Goal: Transaction & Acquisition: Obtain resource

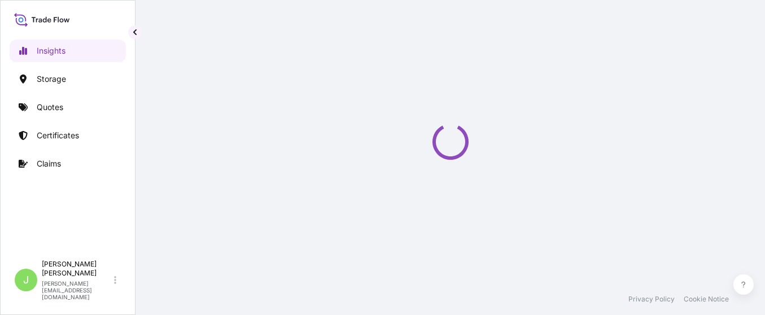
select select "2025"
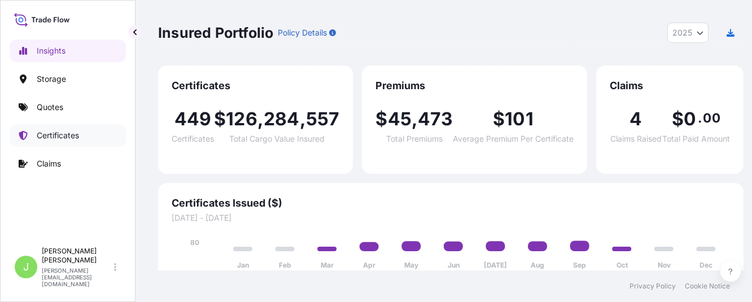
click at [49, 132] on p "Certificates" at bounding box center [58, 135] width 42 height 11
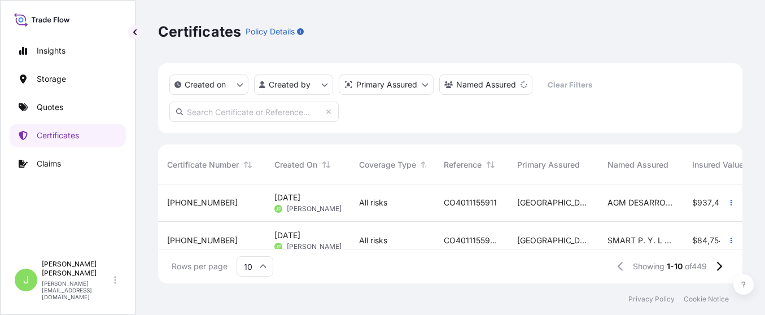
scroll to position [203, 0]
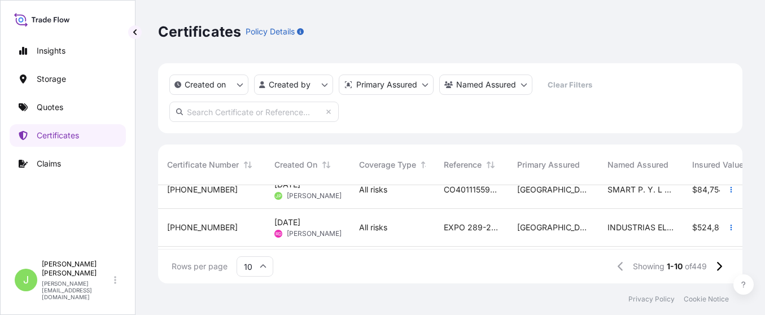
click at [245, 108] on input "text" at bounding box center [253, 112] width 169 height 20
paste input "CO4011155911"
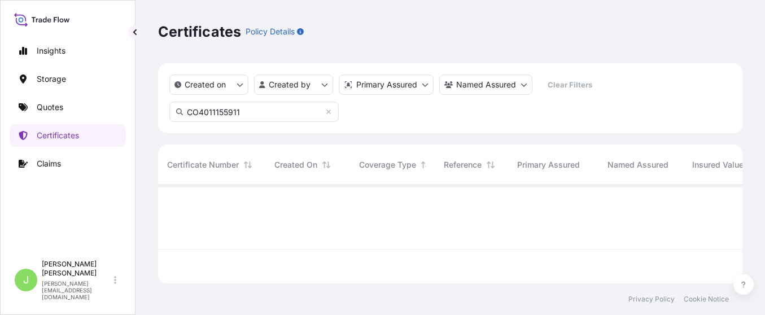
scroll to position [0, 0]
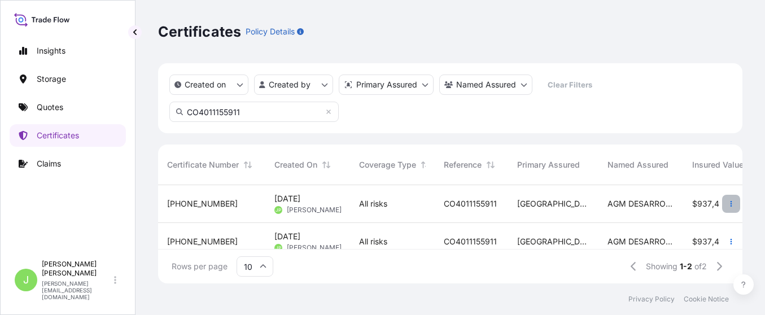
type input "CO4011155911"
click at [728, 204] on icon "button" at bounding box center [731, 203] width 7 height 7
click at [561, 210] on div "Colombia" at bounding box center [553, 204] width 90 height 38
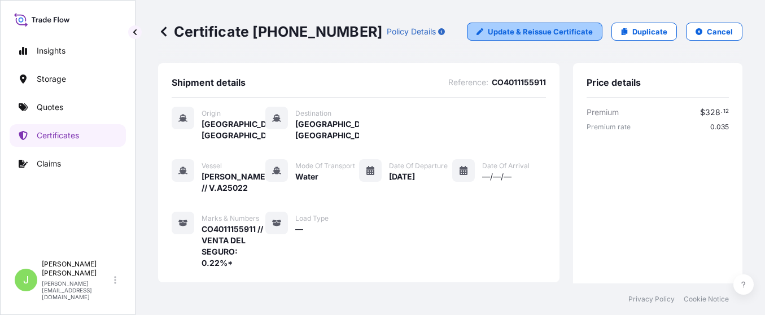
click at [574, 36] on p "Update & Reissue Certificate" at bounding box center [540, 31] width 105 height 11
select select "Water"
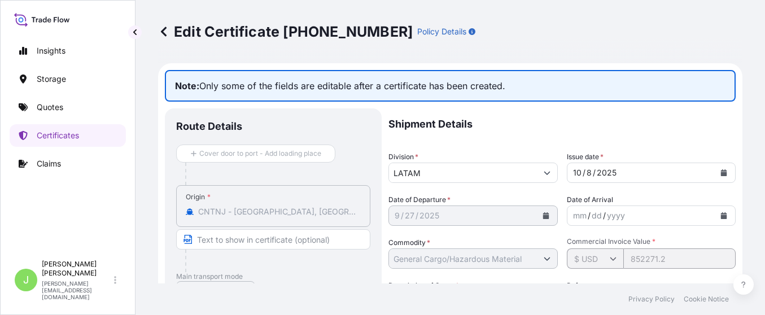
click at [156, 29] on div "Edit Certificate 31619-469-1 Policy Details Note: Only some of the fields are e…" at bounding box center [449, 141] width 629 height 283
click at [165, 30] on icon at bounding box center [163, 31] width 11 height 11
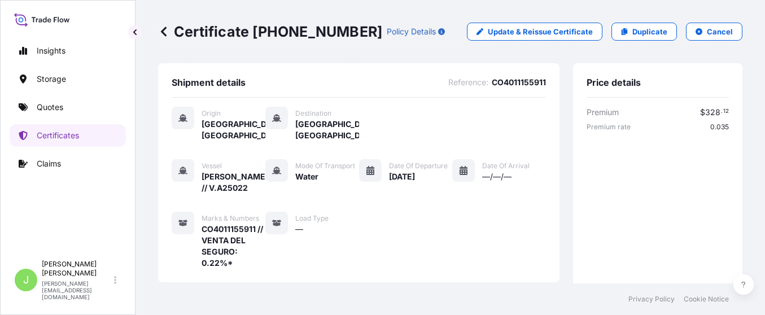
click at [514, 82] on span "CO4011155911" at bounding box center [519, 82] width 54 height 11
click at [692, 34] on button "Cancel" at bounding box center [714, 32] width 56 height 18
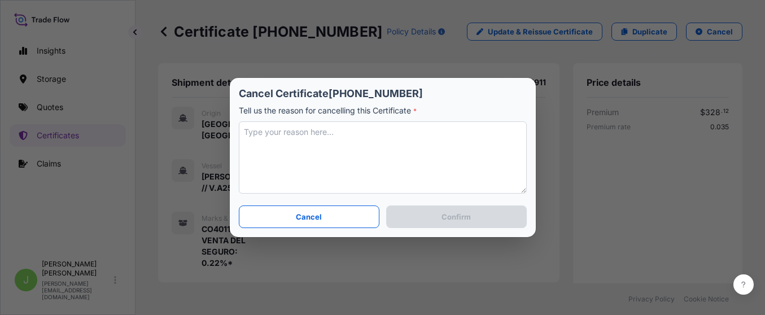
click at [355, 131] on textarea at bounding box center [383, 157] width 288 height 72
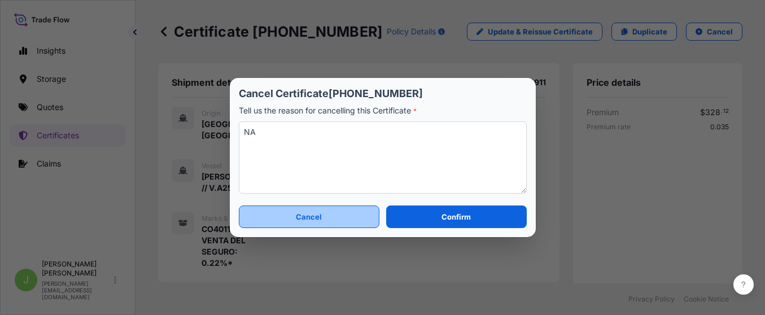
type textarea "NA"
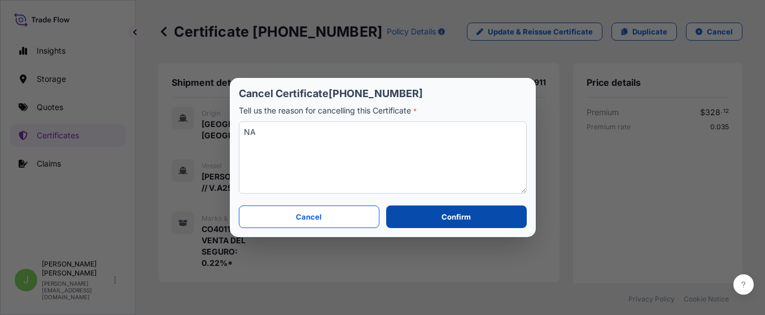
click at [406, 213] on button "Confirm" at bounding box center [456, 216] width 140 height 23
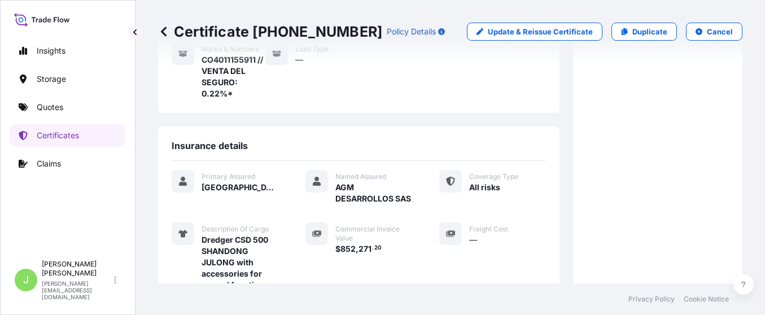
scroll to position [273, 0]
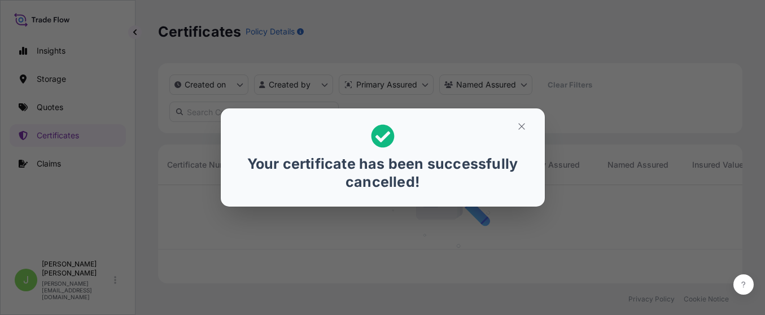
scroll to position [91, 571]
click at [519, 132] on button "button" at bounding box center [521, 126] width 28 height 18
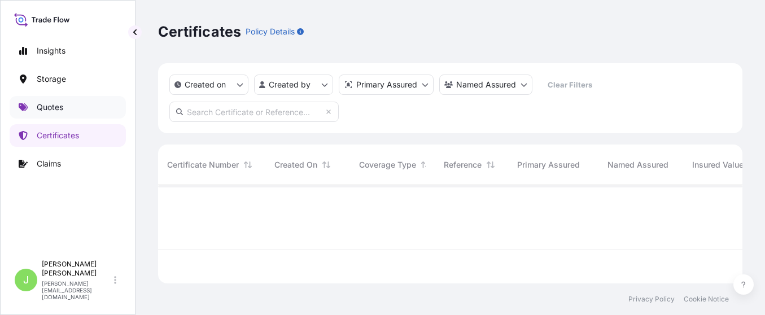
click at [52, 109] on p "Quotes" at bounding box center [50, 107] width 27 height 11
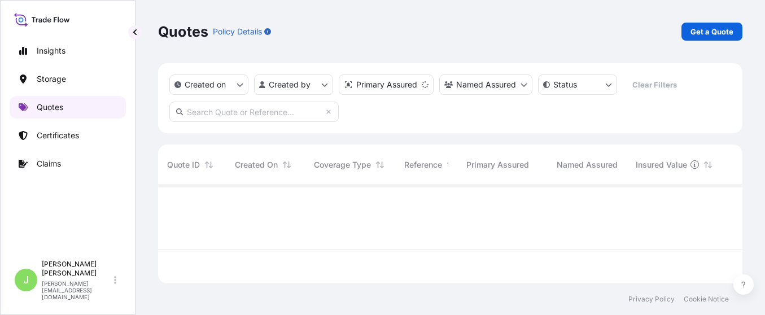
scroll to position [91, 571]
click at [705, 26] on p "Get a Quote" at bounding box center [711, 31] width 43 height 11
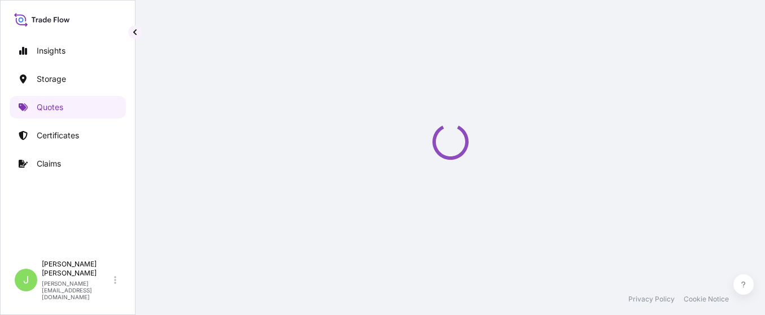
scroll to position [18, 0]
select select "Water"
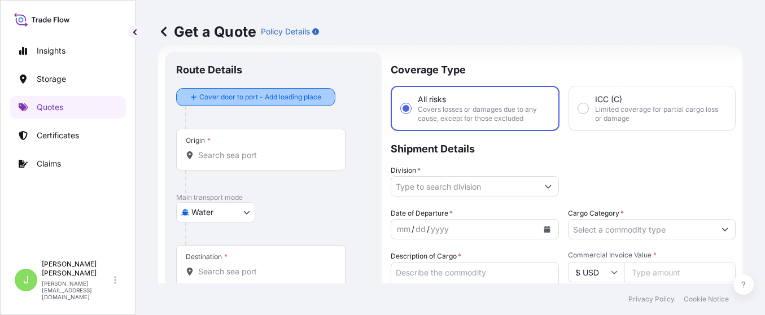
scroll to position [0, 0]
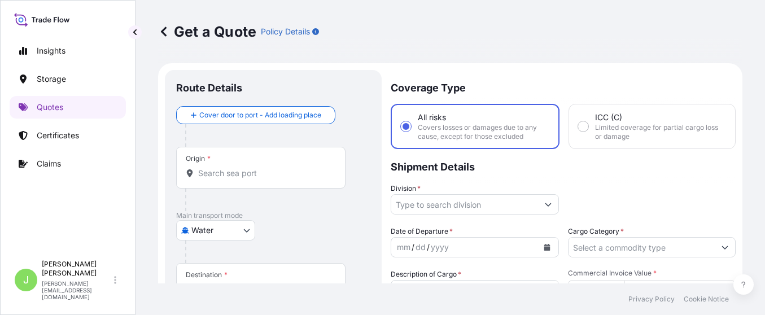
click at [242, 166] on div "Origin *" at bounding box center [260, 168] width 169 height 42
click at [242, 168] on input "Origin *" at bounding box center [264, 173] width 133 height 11
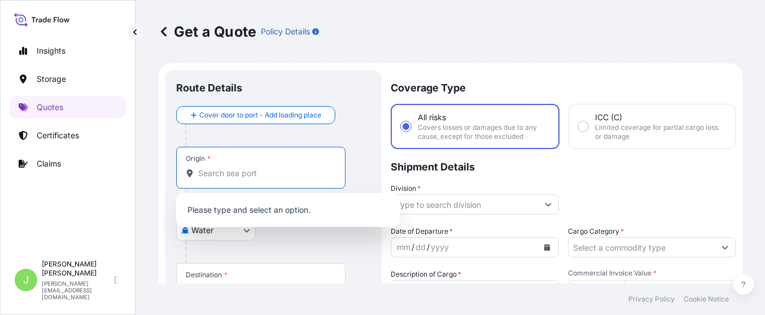
click at [278, 256] on div at bounding box center [277, 251] width 185 height 23
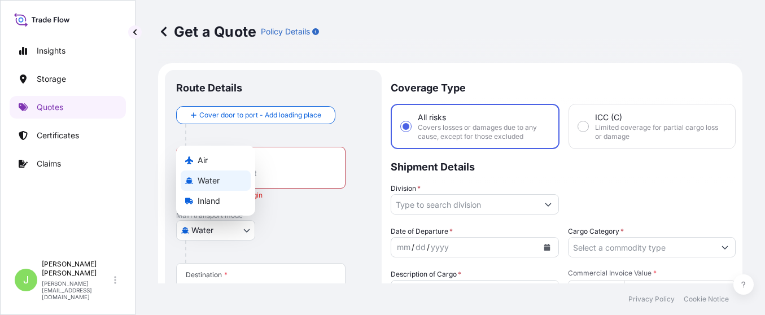
click at [224, 228] on body "0 options available. Insights Storage Quotes Certificates Claims J Juan Pallare…" at bounding box center [382, 157] width 765 height 315
click at [226, 183] on div "Water" at bounding box center [216, 180] width 70 height 20
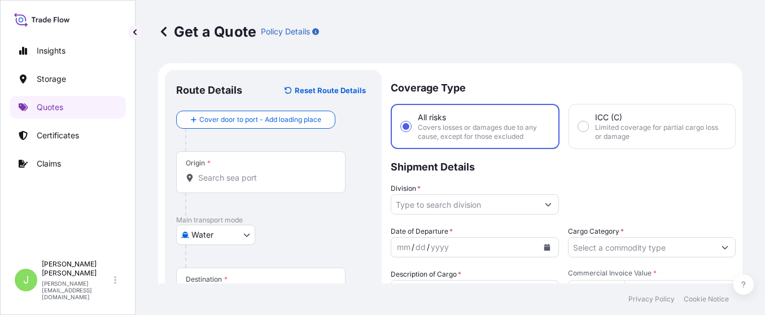
click at [227, 169] on div "Origin *" at bounding box center [260, 172] width 169 height 42
click at [227, 172] on input "Origin *" at bounding box center [264, 177] width 133 height 11
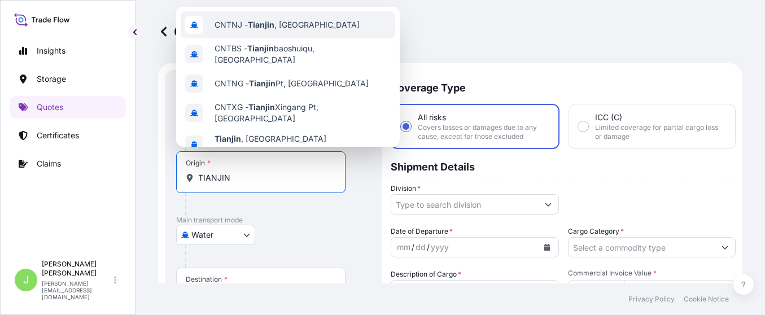
click at [247, 21] on span "CNTNJ - Tianjin , China" at bounding box center [287, 24] width 145 height 11
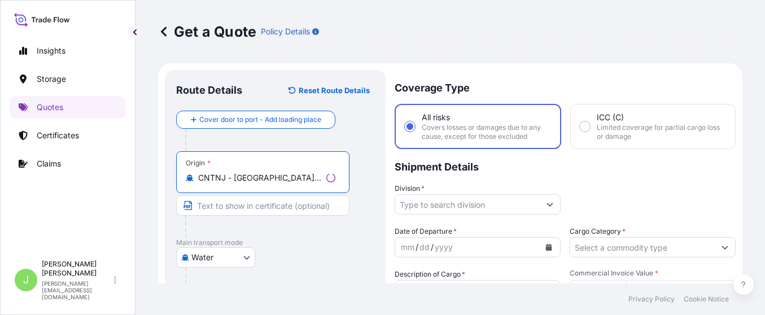
scroll to position [85, 0]
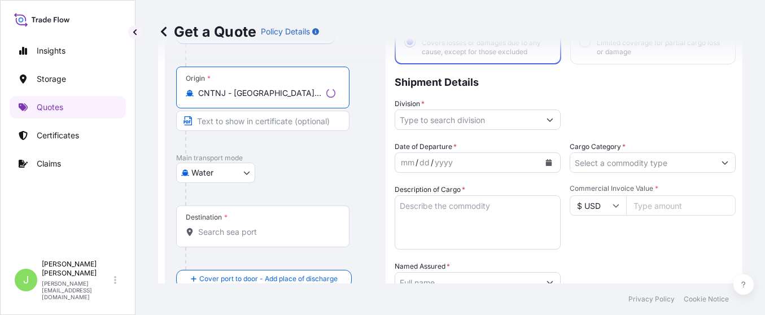
type input "CNTNJ - Tianjin, China"
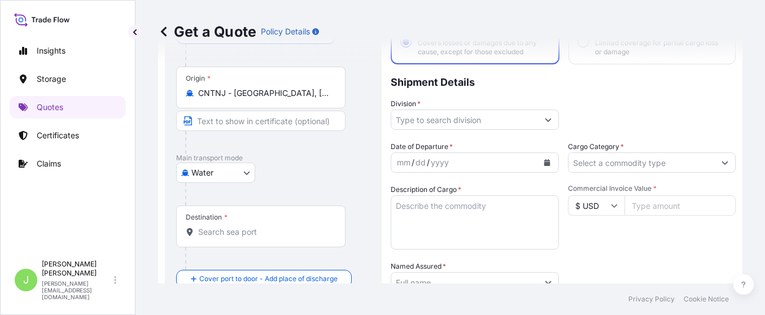
click at [292, 169] on div "Water Air Water Inland" at bounding box center [273, 173] width 194 height 20
click at [242, 233] on input "Destination *" at bounding box center [264, 231] width 133 height 11
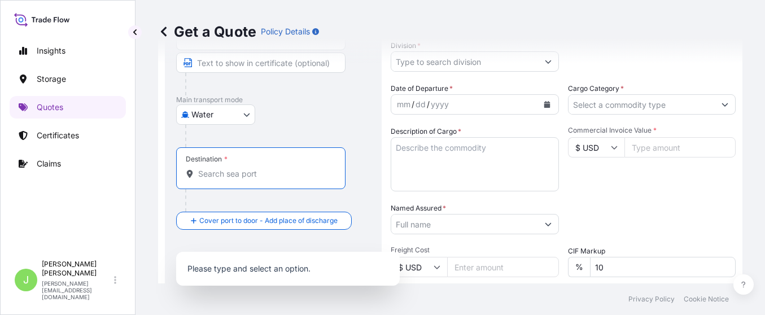
scroll to position [169, 0]
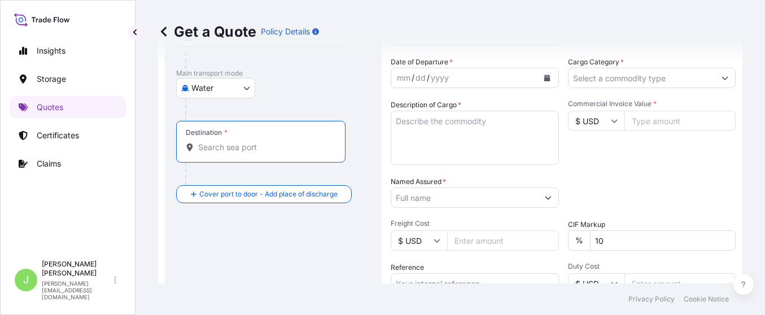
click at [370, 156] on div "Route Details Reset Route Details Cover door to port - Add loading place Place …" at bounding box center [273, 161] width 217 height 520
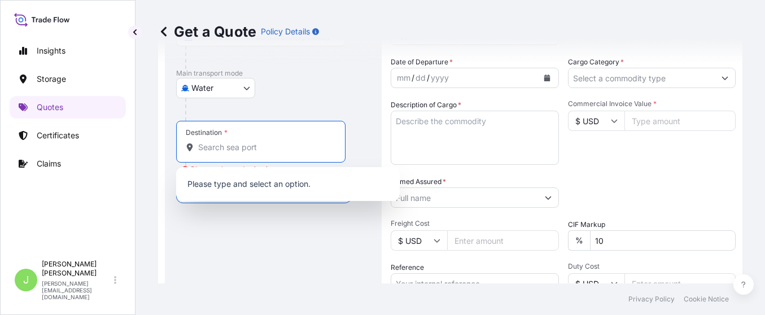
click at [252, 148] on input "Destination * Please select a destination" at bounding box center [264, 147] width 133 height 11
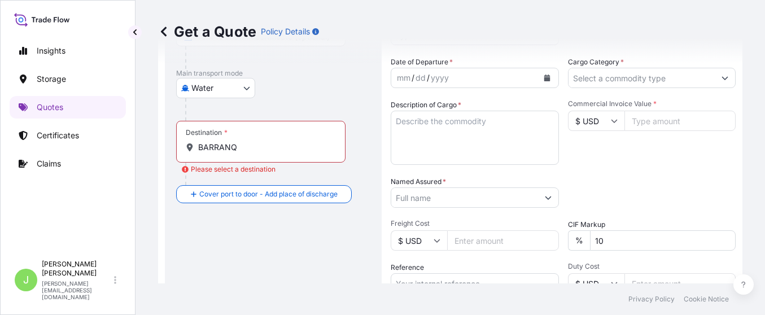
click at [243, 140] on div "Destination * BARRANQ" at bounding box center [260, 142] width 169 height 42
click at [243, 142] on input "BARRANQ" at bounding box center [264, 147] width 133 height 11
click at [243, 140] on div "Destination * BARRANQ" at bounding box center [260, 142] width 169 height 42
click at [243, 142] on input "BARRANQ" at bounding box center [264, 147] width 133 height 11
click at [243, 140] on div "Destination * BARRANQ" at bounding box center [260, 142] width 169 height 42
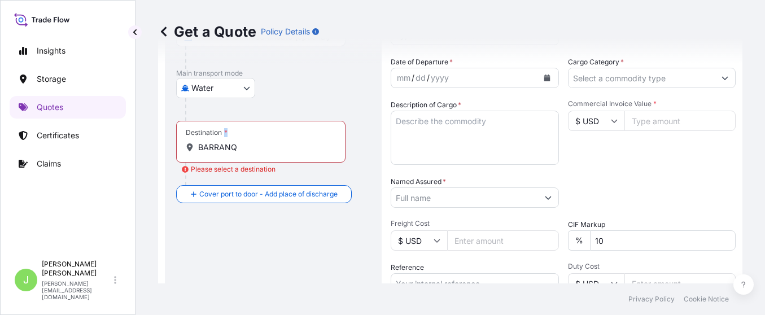
click at [243, 142] on input "BARRANQ" at bounding box center [264, 147] width 133 height 11
click at [243, 143] on input "BARRANQ" at bounding box center [264, 147] width 133 height 11
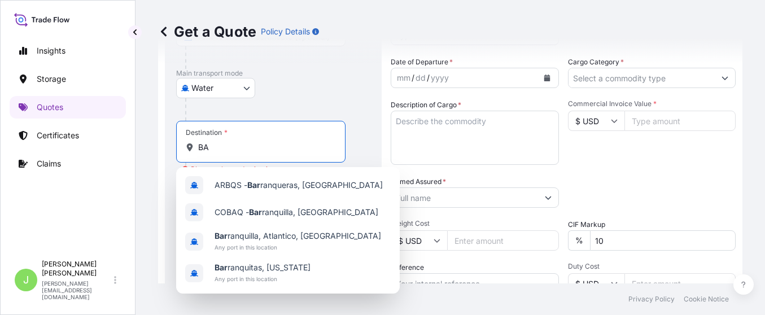
type input "B"
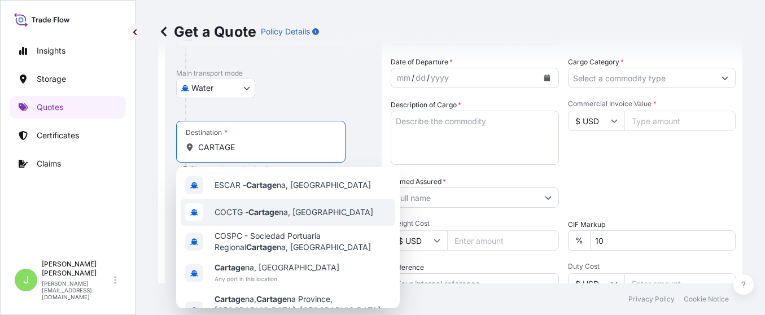
click at [267, 206] on div "COCTG - Cartage na, Colombia" at bounding box center [288, 212] width 215 height 27
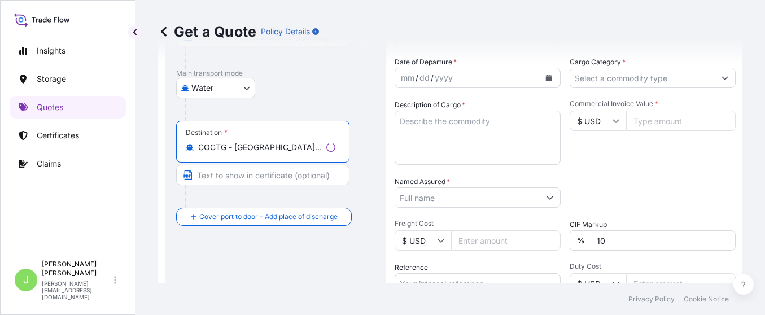
type input "COCTG - Cartagena, Colombia"
click at [270, 178] on input "Text to appear on certificate" at bounding box center [262, 175] width 173 height 20
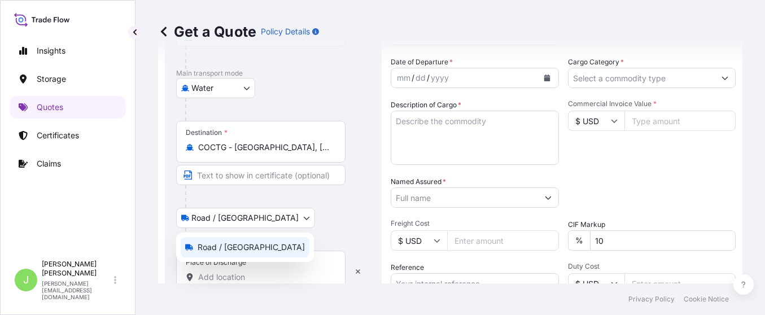
click at [234, 220] on body "0 options available. 5 options available. Insights Storage Quotes Certificates …" at bounding box center [382, 157] width 765 height 315
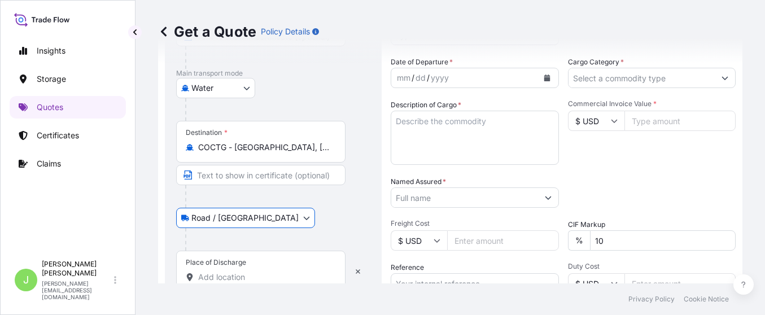
click at [260, 275] on input "Place of Discharge" at bounding box center [264, 277] width 133 height 11
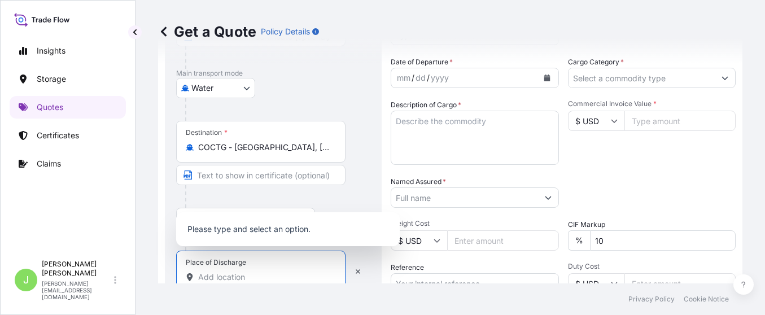
click at [294, 169] on input "Text to appear on certificate" at bounding box center [260, 175] width 169 height 20
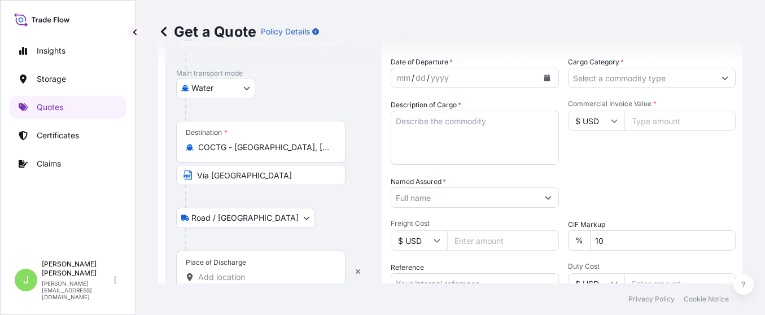
click at [343, 227] on div "Road / Inland Road / Inland" at bounding box center [273, 218] width 194 height 20
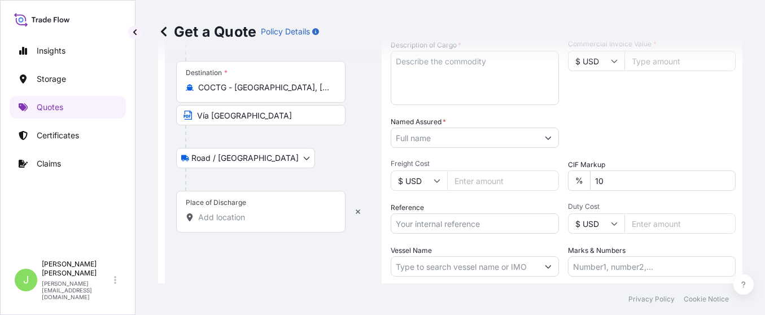
scroll to position [254, 0]
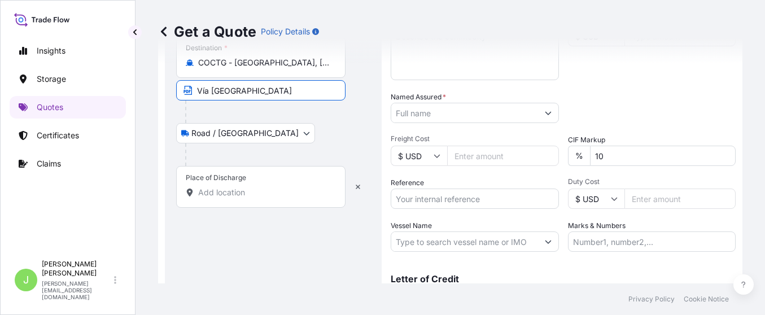
click at [256, 87] on input "Vía Barranquilla" at bounding box center [260, 90] width 169 height 20
paste input "SOCIEDAD PORTUARIA BARRANQUILLA VIA MARDIQUE S.A. NIT:900.214.109-8 LT DE TR RU…"
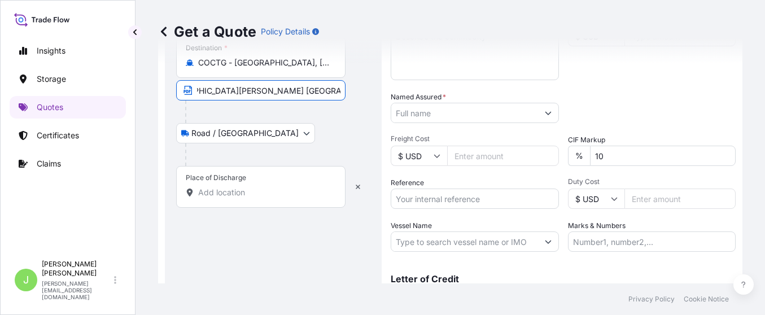
drag, startPoint x: 285, startPoint y: 93, endPoint x: 401, endPoint y: 104, distance: 117.4
click at [401, 104] on form "Route Details Reset Route Details Cover door to port - Add loading place Place …" at bounding box center [450, 75] width 584 height 533
type input "SOCIEDAD PORTUARIA BARRANQUILLA VIA MARDIQUE S.A. NIT:900.214.109-8 LT DE TR RU…"
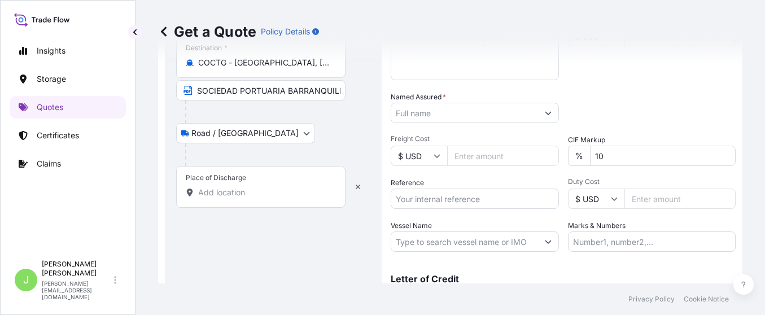
click at [220, 200] on div "Place of Discharge" at bounding box center [260, 187] width 169 height 42
click at [220, 198] on input "Place of Discharge" at bounding box center [264, 192] width 133 height 11
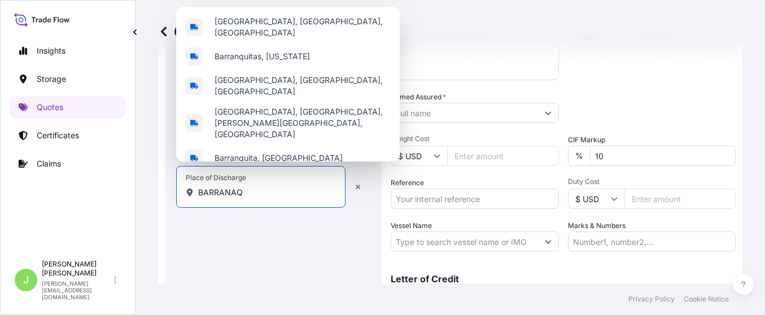
click at [268, 191] on input "BARRANAQ" at bounding box center [264, 192] width 133 height 11
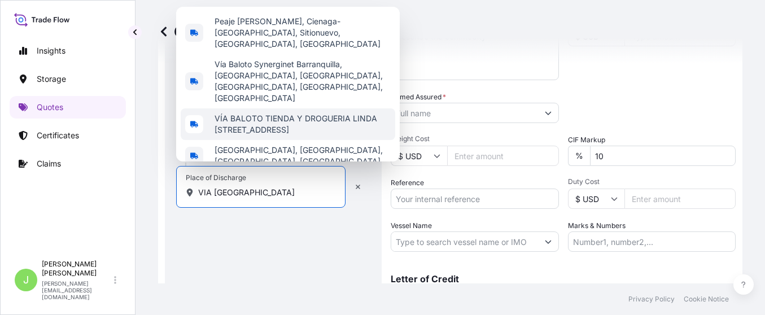
scroll to position [42, 0]
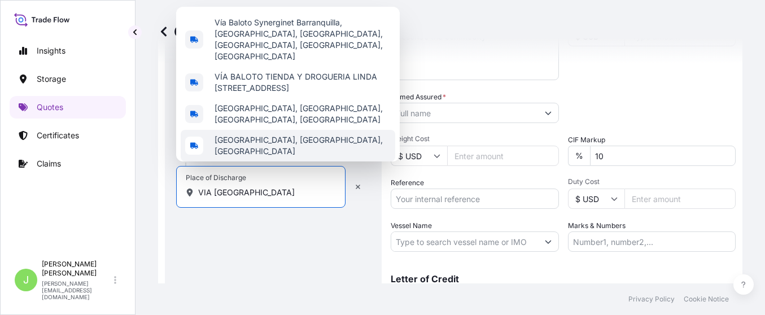
type input "VIA BARRANQUILLA"
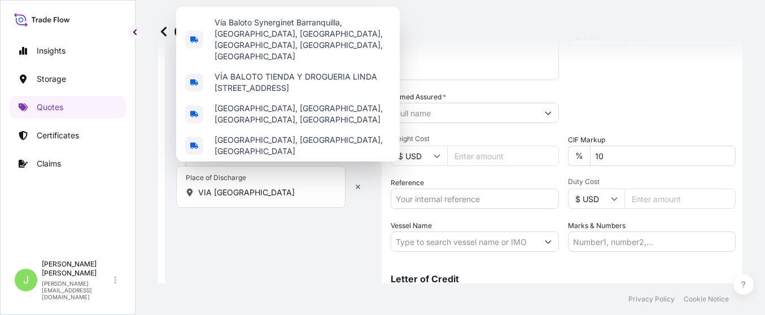
click at [268, 231] on div "Route Details Reset Route Details Cover door to port - Add loading place Place …" at bounding box center [273, 75] width 194 height 497
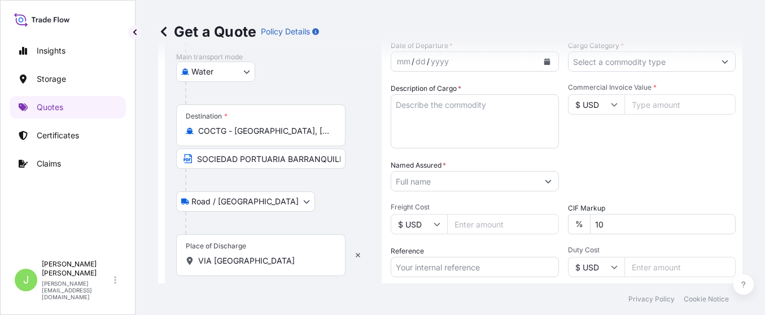
scroll to position [169, 0]
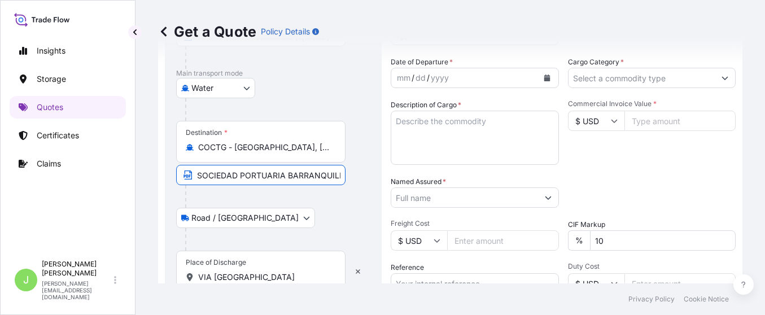
click at [260, 173] on input "SOCIEDAD PORTUARIA BARRANQUILLA VIA MARDIQUE S.A. NIT:900.214.109-8 LT DE TR RU…" at bounding box center [260, 175] width 169 height 20
type input "SOCIEDAD PORTUARIA BARRANQUILLA VIA MARDIQUE S.A. NIT:900.214.109-8 LT DE TR RU…"
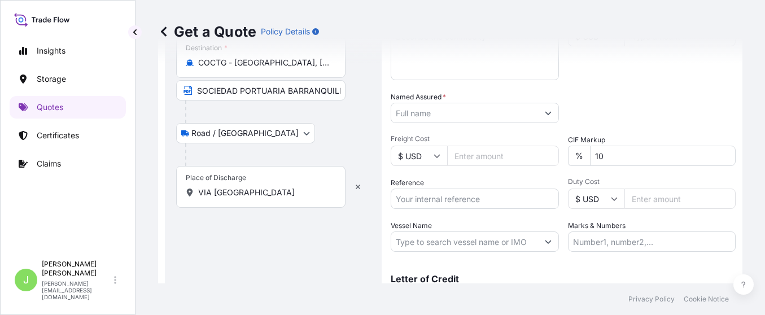
scroll to position [313, 0]
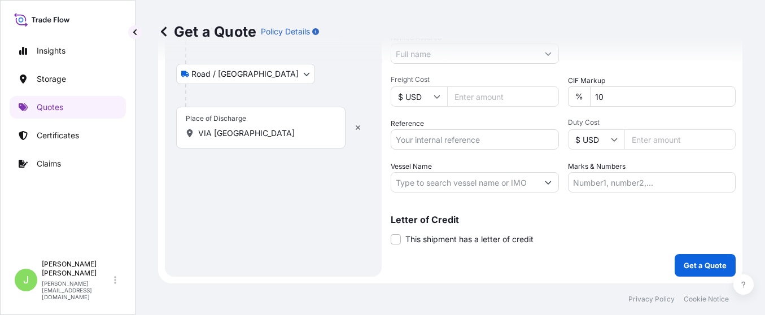
click at [211, 134] on input "VIA BARRANQUILLA" at bounding box center [264, 133] width 133 height 11
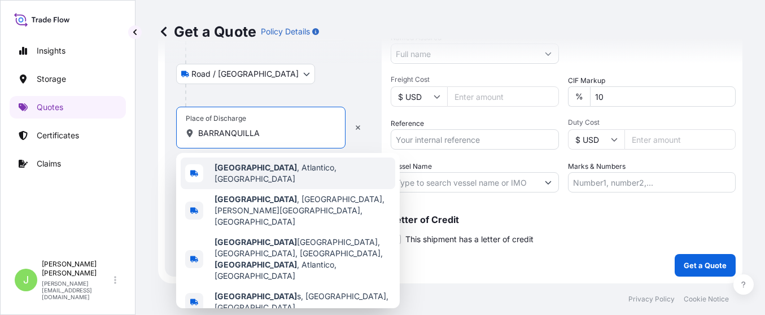
click at [226, 172] on b "Barranquilla" at bounding box center [256, 168] width 82 height 10
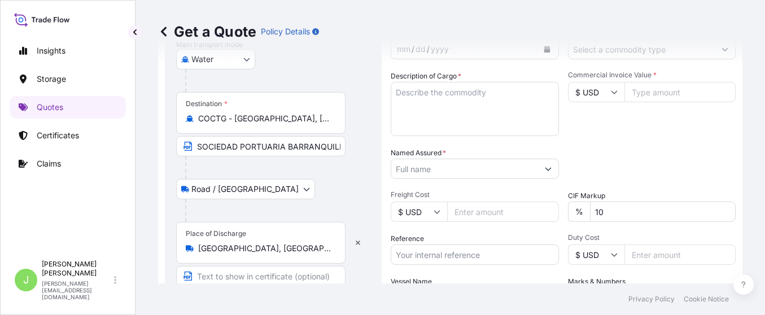
scroll to position [144, 0]
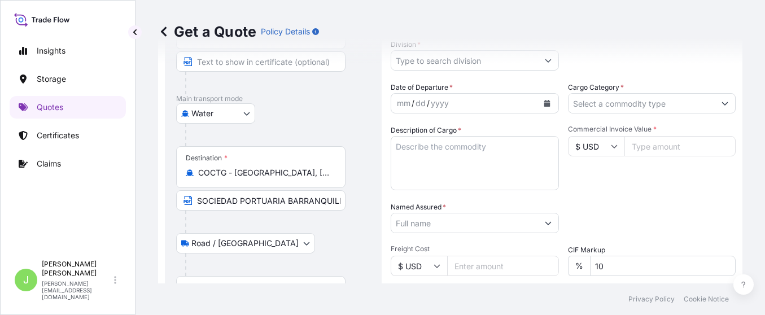
type input "Fundación Artística y Cultural del Atlantico, Carrera 8a, Sur Orient, Barranqui…"
click at [313, 202] on input "SOCIEDAD PORTUARIA BARRANQUILLA VIA MARDIQUE S.A. NIT:900.214.109-8 LT DE TR RU…" at bounding box center [262, 200] width 173 height 20
type input "SOCIEDAD PORTUARIA BARRANQUILLA VIA MARDIQUE S.A. NIT:900.214.109-8 LT DE TR RU…"
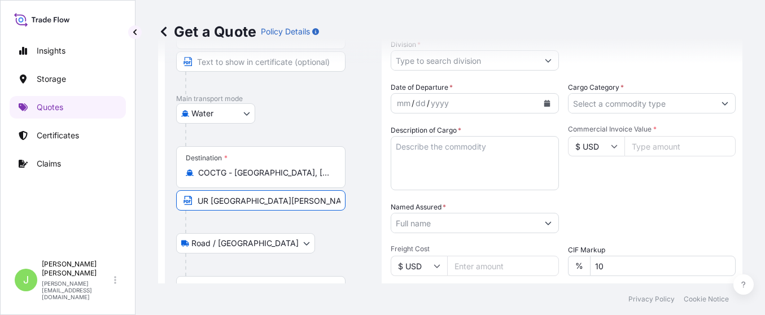
scroll to position [0, 0]
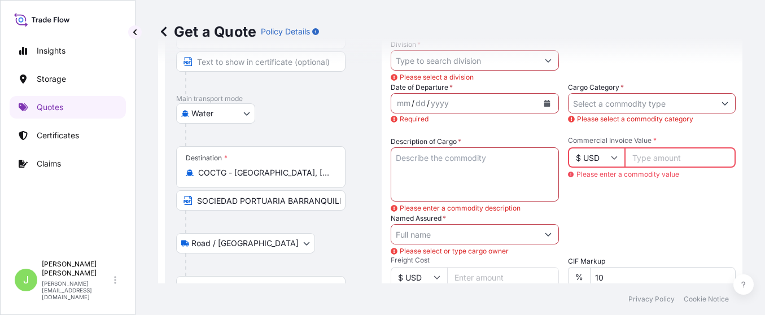
click at [335, 235] on div "Road / Inland Road / Inland" at bounding box center [273, 243] width 194 height 20
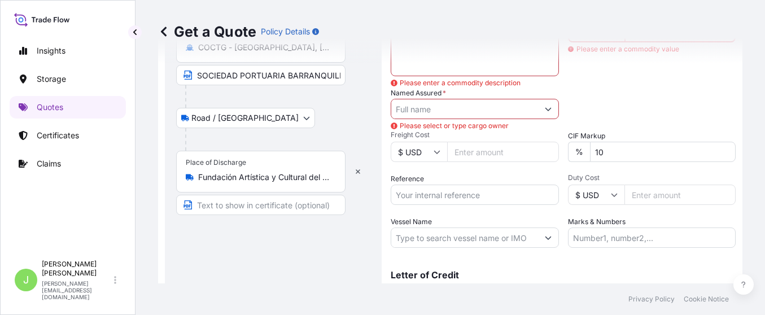
scroll to position [313, 0]
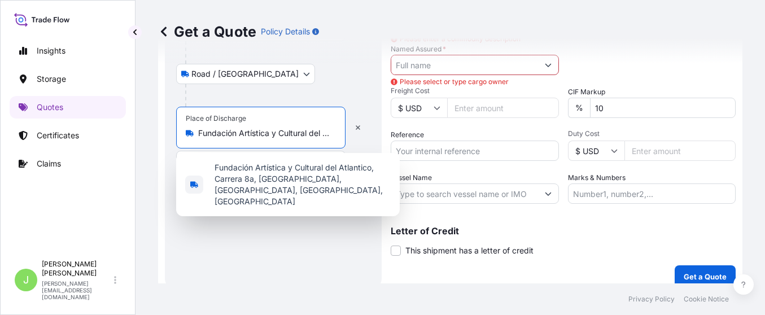
click at [283, 137] on input "Fundación Artística y Cultural del Atlantico, Carrera 8a, Sur Orient, Barranqui…" at bounding box center [264, 133] width 133 height 11
click at [357, 131] on button "button" at bounding box center [357, 128] width 25 height 18
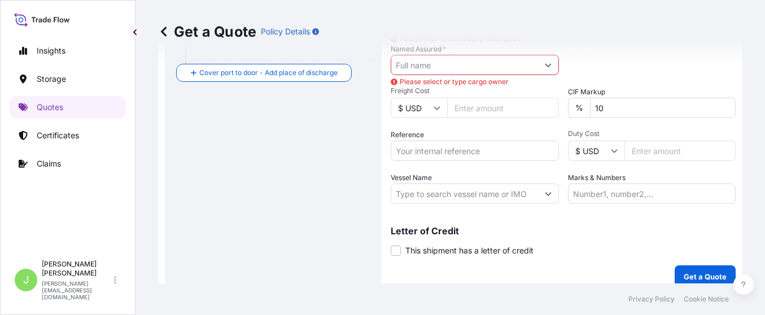
scroll to position [229, 0]
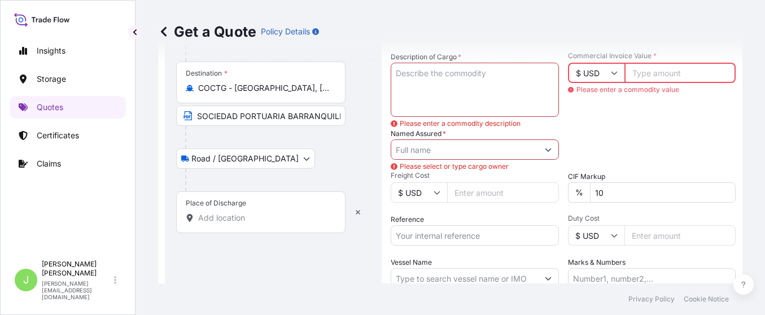
click at [260, 218] on input "Place of Discharge" at bounding box center [264, 217] width 133 height 11
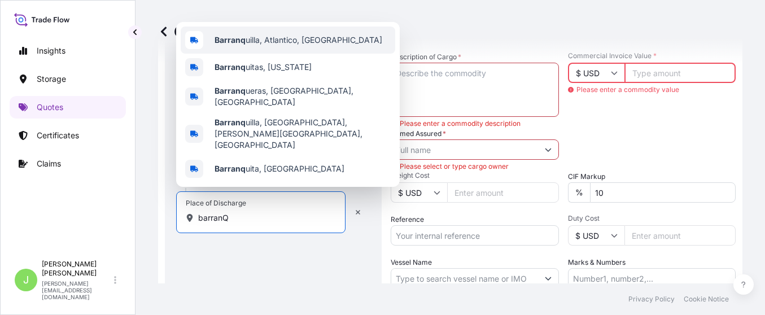
click at [270, 50] on div "Barranq uilla, Atlantico, Colombia" at bounding box center [288, 40] width 215 height 27
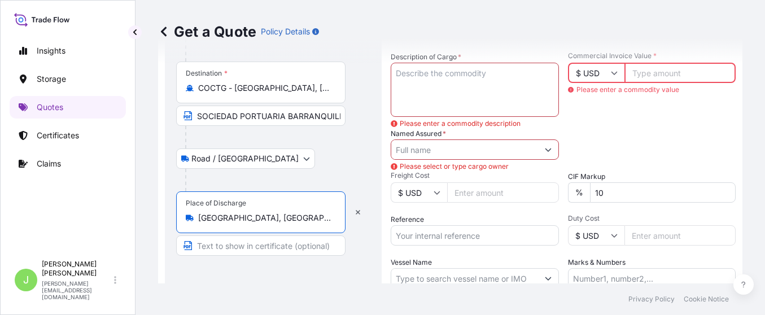
type input "Barranquilla, Atlantico, Colombia"
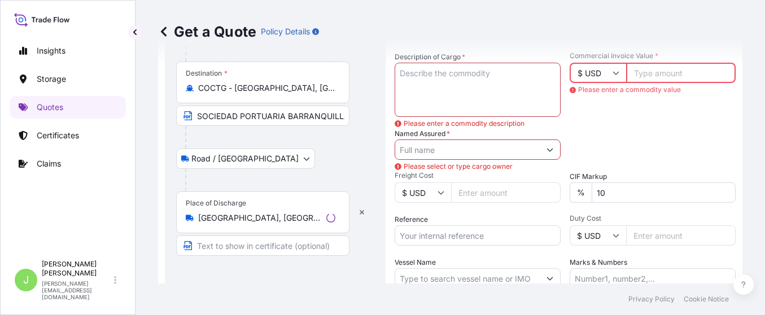
click at [320, 292] on footer "Privacy Policy Cookie Notice" at bounding box center [449, 299] width 629 height 32
click at [476, 71] on textarea "Description of Cargo *" at bounding box center [475, 90] width 168 height 54
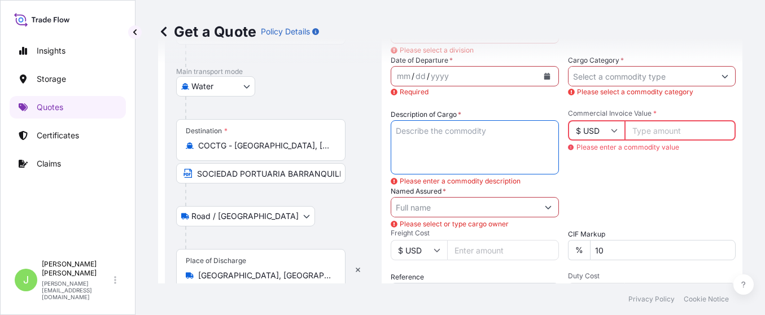
scroll to position [144, 0]
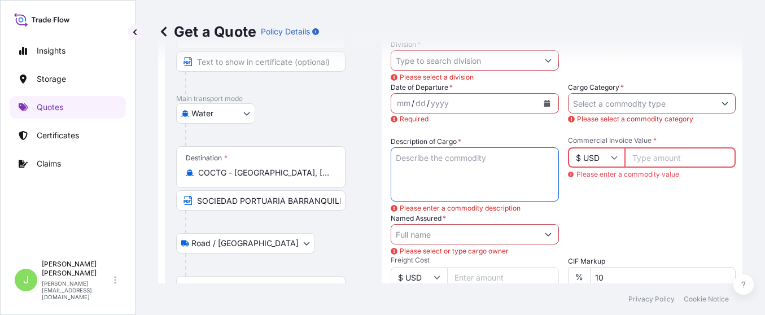
click at [484, 52] on div "Get a Quote Policy Details" at bounding box center [450, 31] width 584 height 63
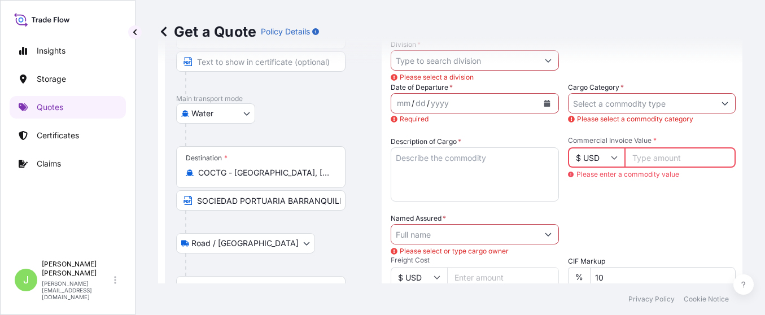
click at [484, 64] on input "Division *" at bounding box center [464, 60] width 147 height 20
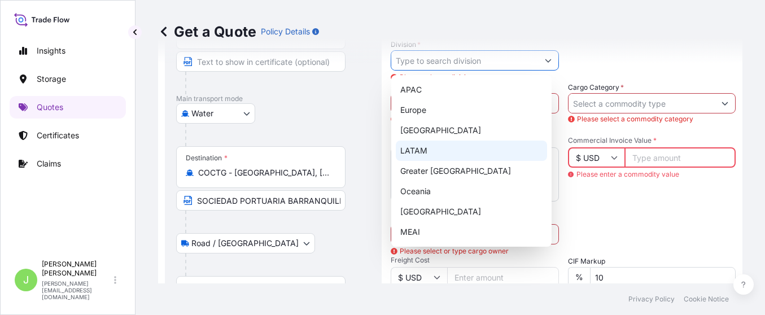
click at [473, 156] on div "LATAM" at bounding box center [471, 151] width 151 height 20
type input "LATAM"
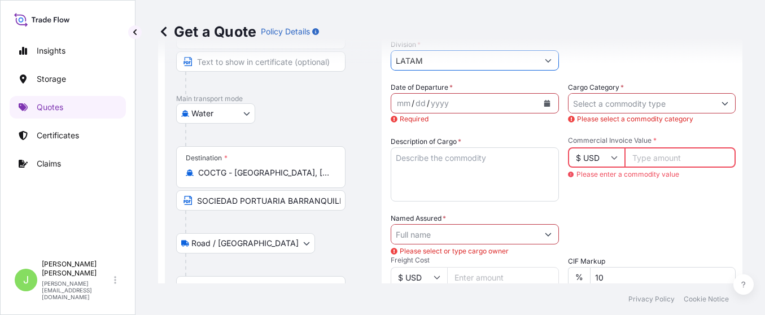
click at [601, 103] on input "Cargo Category *" at bounding box center [641, 103] width 147 height 20
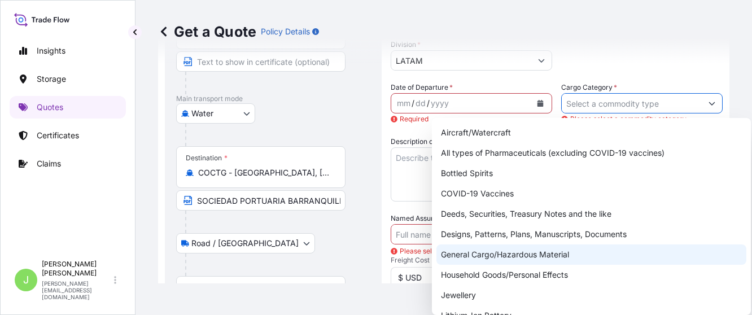
click at [474, 252] on div "General Cargo/Hazardous Material" at bounding box center [591, 254] width 310 height 20
type input "General Cargo/Hazardous Material"
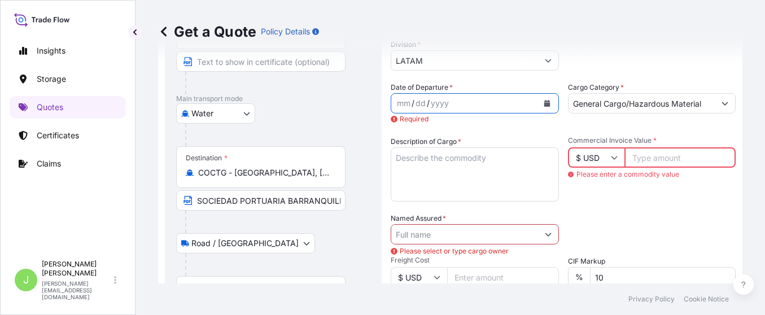
click at [538, 103] on button "Calendar" at bounding box center [547, 103] width 18 height 18
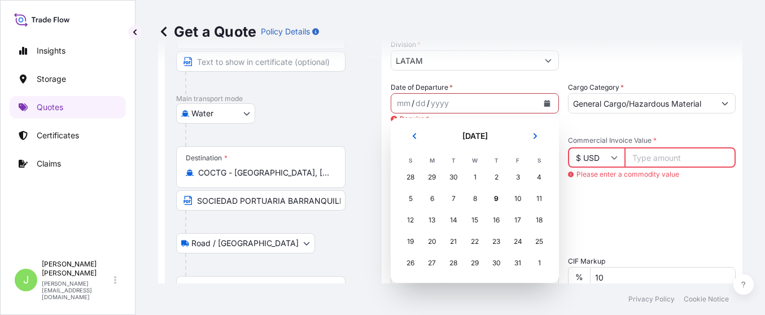
click at [414, 178] on div "28" at bounding box center [410, 177] width 20 height 20
click at [412, 180] on div "28" at bounding box center [410, 177] width 20 height 20
click at [406, 176] on div "28" at bounding box center [410, 177] width 20 height 20
click at [431, 177] on div "29" at bounding box center [432, 177] width 20 height 20
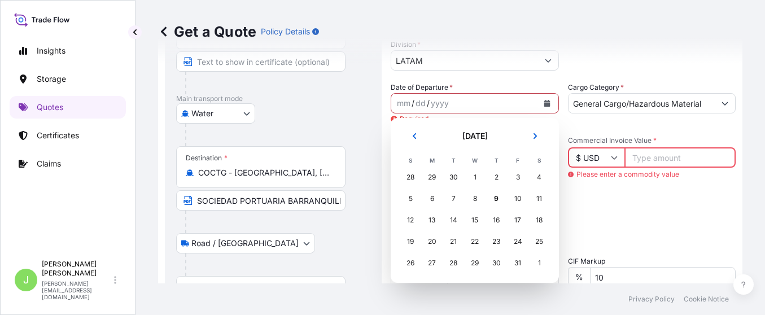
click at [458, 178] on div "30" at bounding box center [453, 177] width 20 height 20
click at [482, 178] on div "1" at bounding box center [475, 177] width 20 height 20
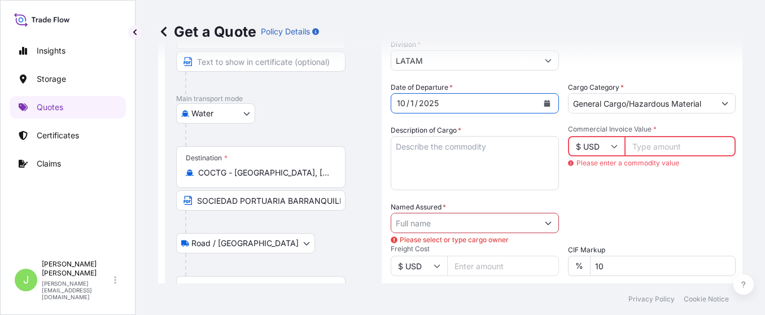
click at [544, 104] on icon "Calendar" at bounding box center [547, 103] width 6 height 7
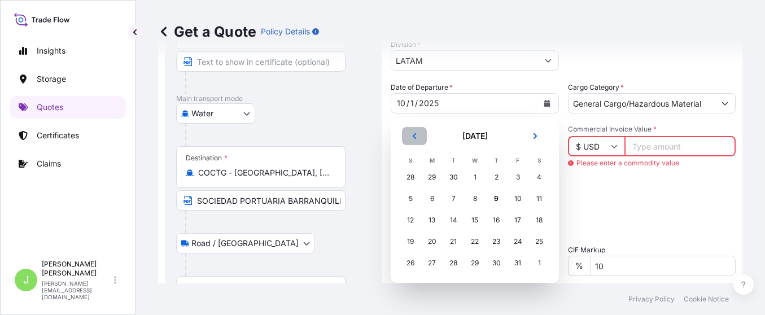
click at [416, 135] on icon "Previous" at bounding box center [414, 136] width 7 height 7
click at [537, 243] on div "27" at bounding box center [539, 241] width 20 height 20
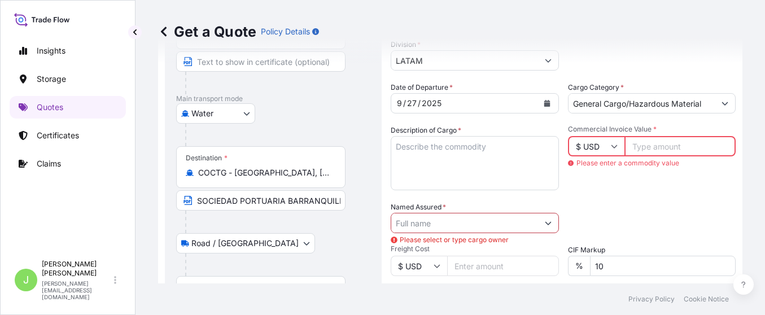
click at [592, 216] on div "Packing Category Type to search a container mode Please select a primary mode o…" at bounding box center [652, 218] width 168 height 32
click at [441, 159] on textarea "Description of Cargo *" at bounding box center [475, 163] width 168 height 54
paste textarea "Dredger CSD 500 SHANDONG JULONG with accessories for normal function"
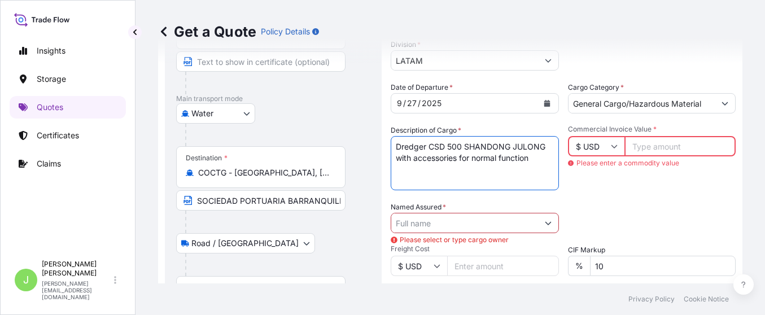
type textarea "Dredger CSD 500 SHANDONG JULONG with accessories for normal function"
click at [662, 145] on input "Commercial Invoice Value *" at bounding box center [680, 146] width 112 height 20
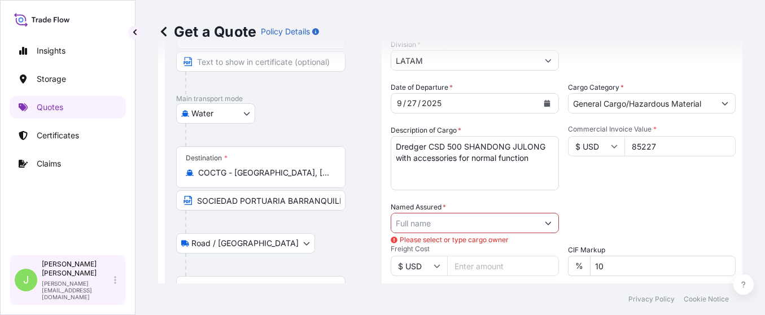
type input "852271"
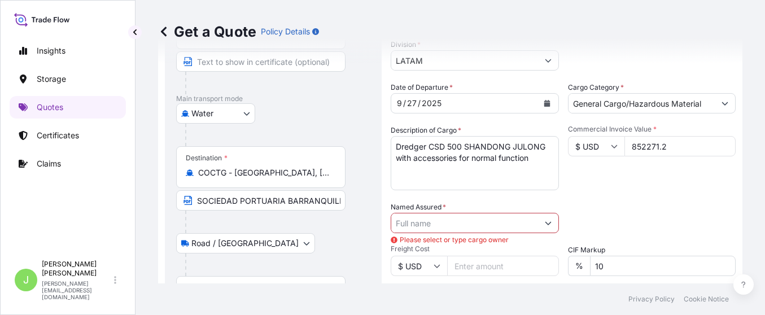
type input "852271.2"
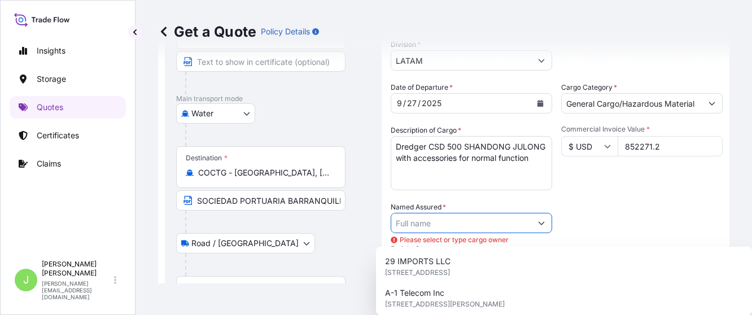
click at [444, 218] on div "Named Assured * Please select or type cargo owner" at bounding box center [471, 218] width 161 height 32
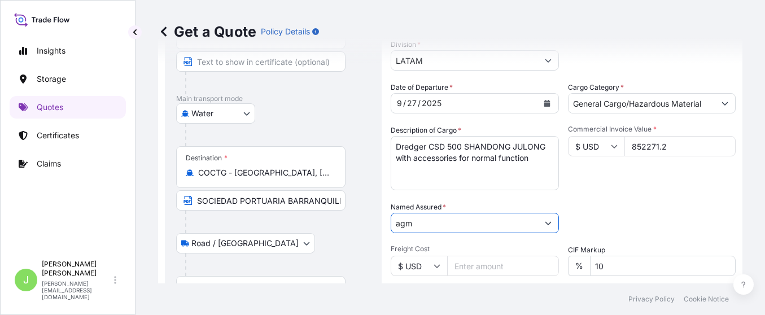
scroll to position [229, 0]
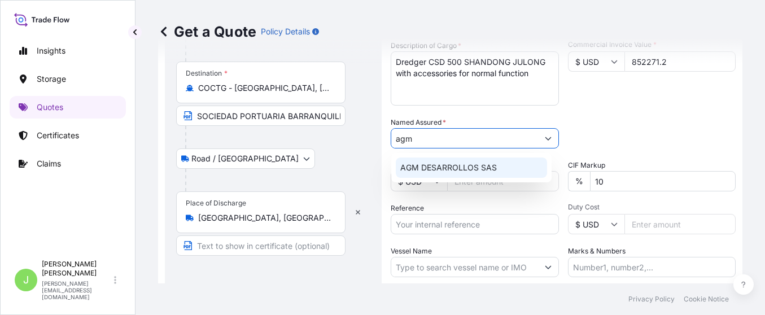
click at [458, 169] on span "AGM DESARROLLOS SAS" at bounding box center [448, 167] width 97 height 11
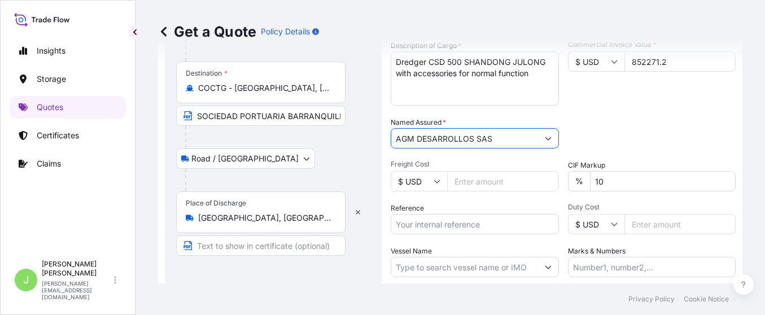
type input "AGM DESARROLLOS SAS"
click at [664, 112] on div "Date of Departure * 9 / 27 / 2025 Cargo Category * General Cargo/Hazardous Mate…" at bounding box center [563, 137] width 345 height 280
click at [502, 181] on input "Freight Cost" at bounding box center [503, 181] width 112 height 20
click at [649, 124] on div "Packing Category Type to search a container mode Please select a primary mode o…" at bounding box center [652, 133] width 168 height 32
drag, startPoint x: 387, startPoint y: 225, endPoint x: 401, endPoint y: 225, distance: 14.7
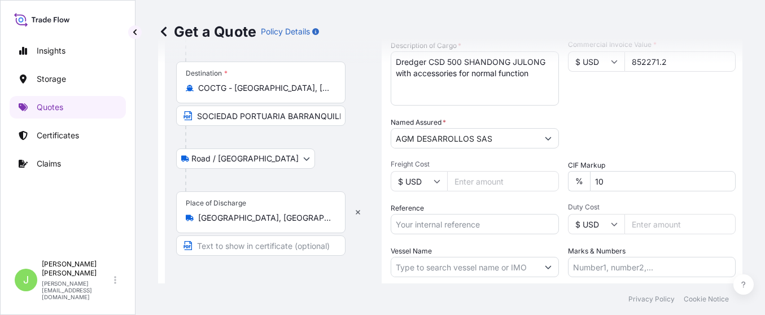
click at [389, 225] on form "Route Details Reset Route Details Cover door to port - Add loading place Place …" at bounding box center [450, 101] width 584 height 533
click at [405, 224] on input "Reference" at bounding box center [475, 224] width 168 height 20
paste input "CO4011155911"
type input "CO4011155911"
click at [345, 261] on div "Route Details Reset Route Details Cover door to port - Add loading place Place …" at bounding box center [273, 101] width 194 height 497
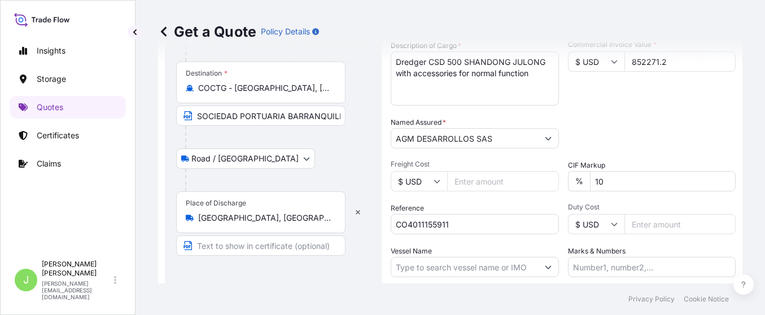
click at [488, 264] on input "Vessel Name" at bounding box center [464, 267] width 147 height 20
paste input "IOANNIS THEO V.A25022"
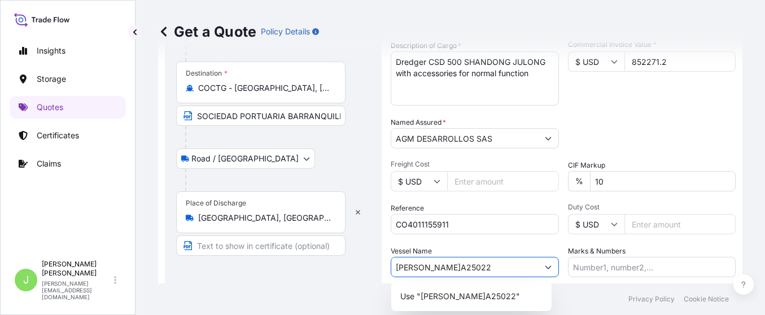
click at [454, 264] on input "IOANNIS THEO V.A25022" at bounding box center [464, 267] width 147 height 20
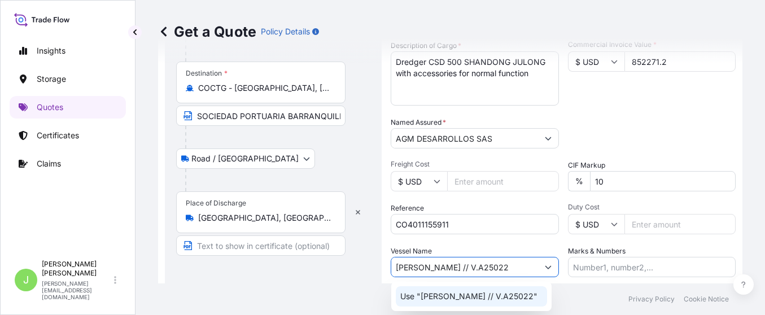
click at [536, 299] on div "Use "IOANNIS THEO // V.A25022"" at bounding box center [471, 296] width 151 height 20
type input "IOANNIS THEO // V.A25022"
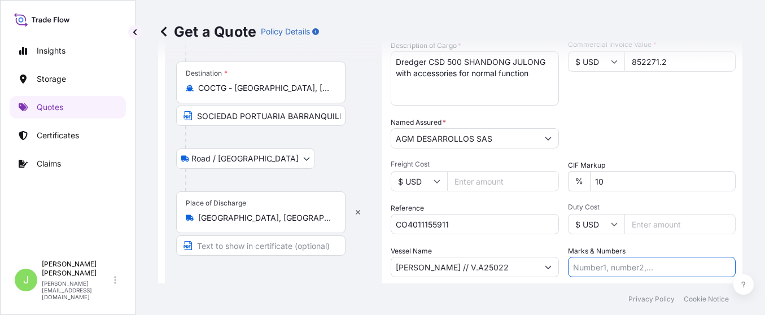
click at [637, 260] on input "Marks & Numbers" at bounding box center [652, 267] width 168 height 20
paste input "CO4011155911"
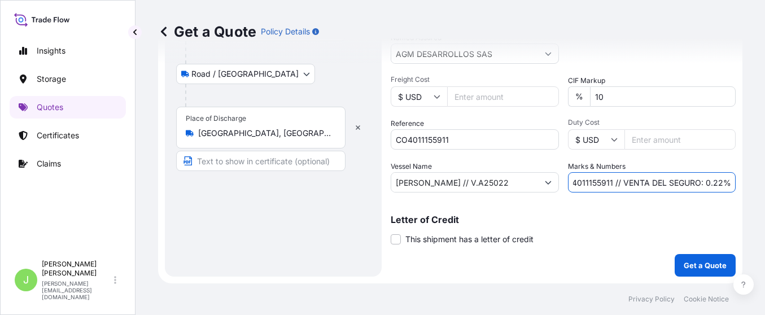
type input "CO4011155911 // VENTA DEL SEGURO: 0.22%"
click at [675, 268] on button "Get a Quote" at bounding box center [705, 265] width 61 height 23
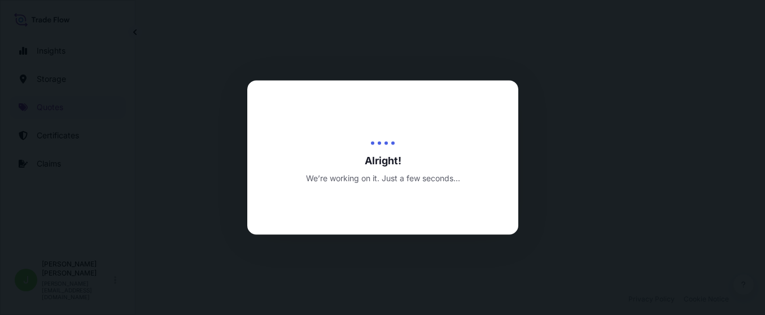
select select "Water"
select select "Road / Inland"
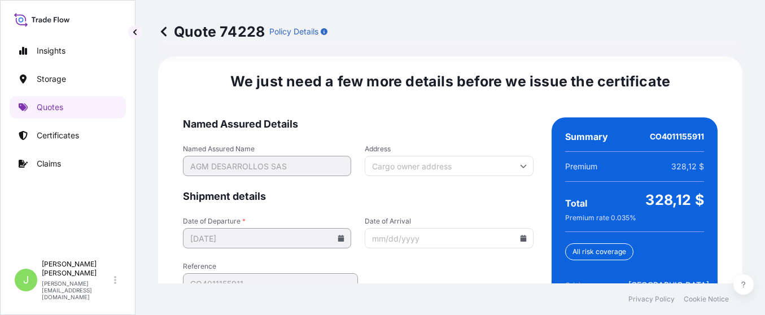
scroll to position [1922, 0]
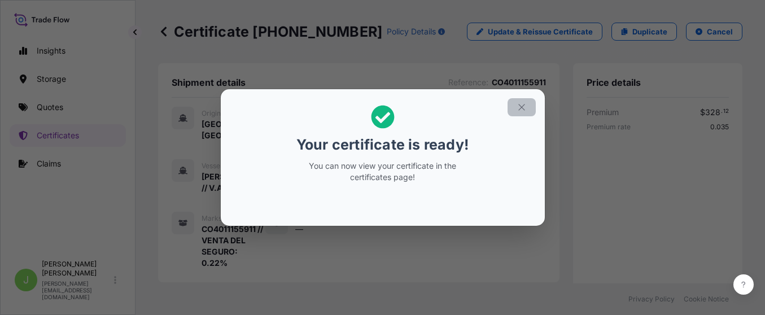
click at [519, 112] on button "button" at bounding box center [521, 107] width 28 height 18
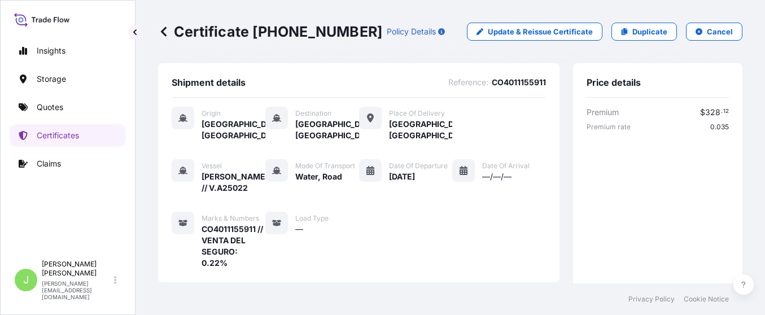
scroll to position [428, 0]
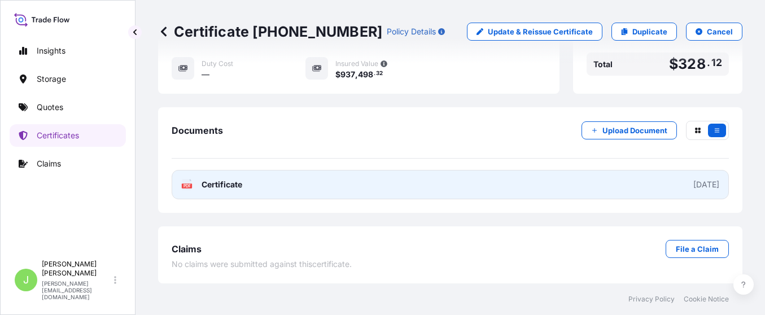
click at [313, 189] on link "PDF Certificate 2025-10-09" at bounding box center [450, 184] width 557 height 29
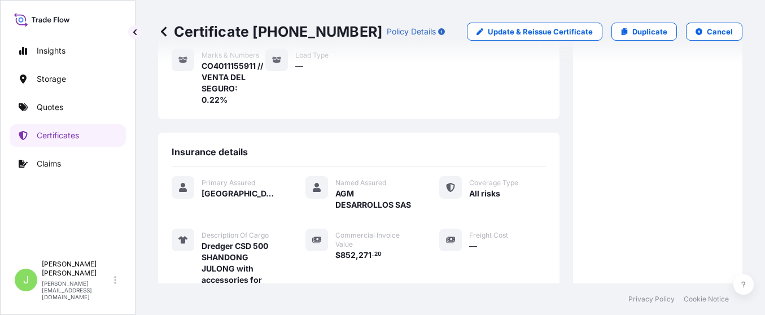
scroll to position [0, 0]
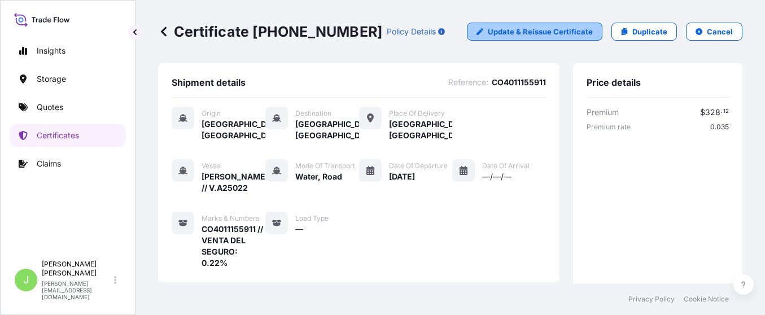
click at [530, 32] on p "Update & Reissue Certificate" at bounding box center [540, 31] width 105 height 11
select select "Water"
select select "Road / Inland"
select select "31619"
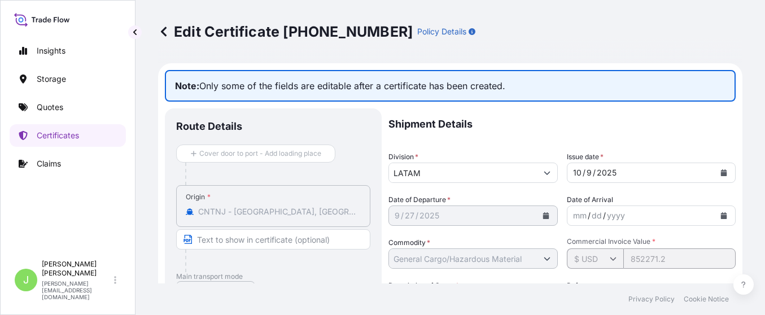
click at [165, 32] on icon at bounding box center [163, 31] width 11 height 11
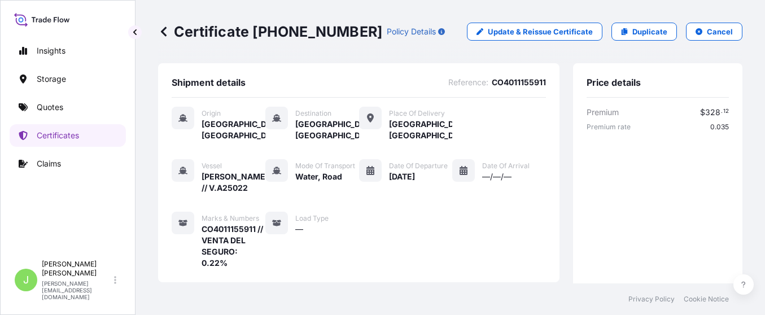
click at [159, 31] on icon at bounding box center [163, 31] width 11 height 11
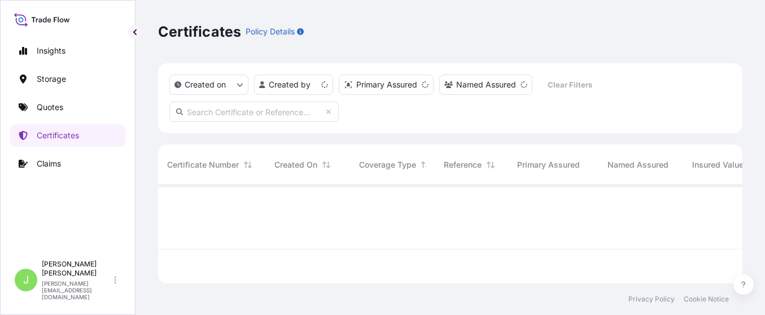
scroll to position [91, 571]
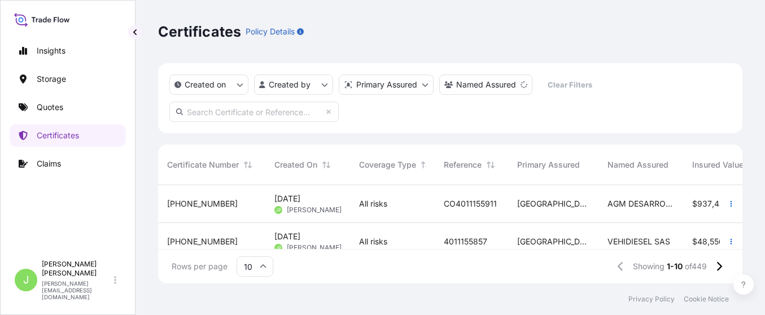
click at [428, 213] on div "All risks" at bounding box center [392, 204] width 85 height 38
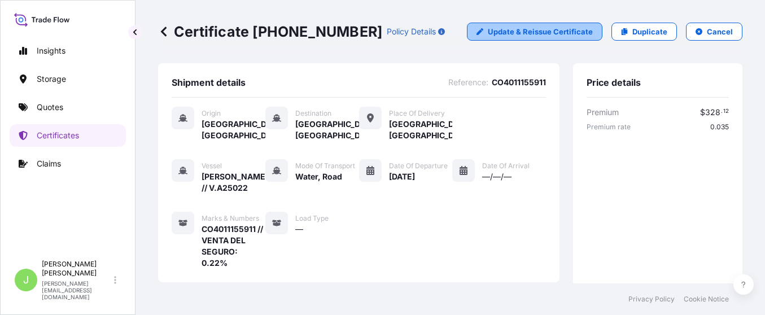
click at [512, 40] on link "Update & Reissue Certificate" at bounding box center [534, 32] width 135 height 18
select select "Water"
select select "Road / Inland"
select select "31619"
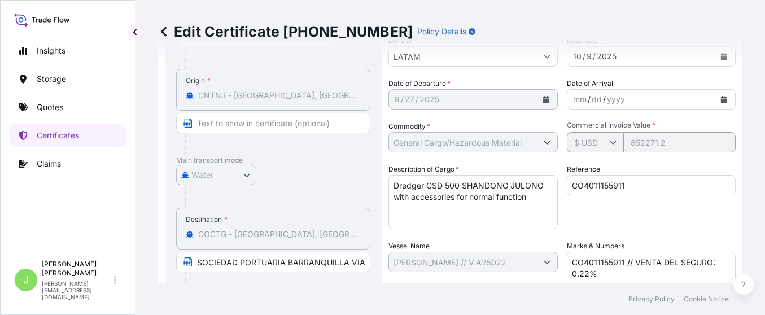
scroll to position [254, 0]
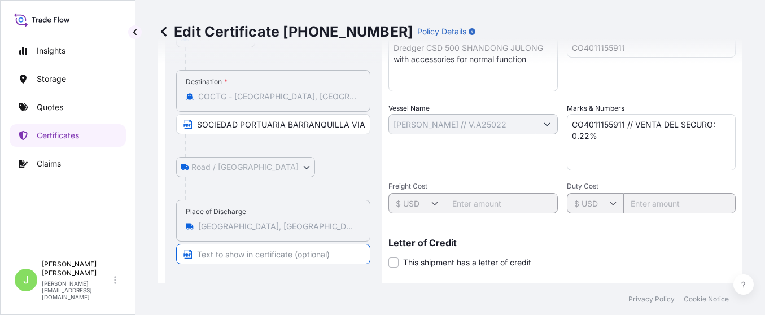
click at [224, 258] on input "Text to appear on certificate" at bounding box center [273, 254] width 194 height 20
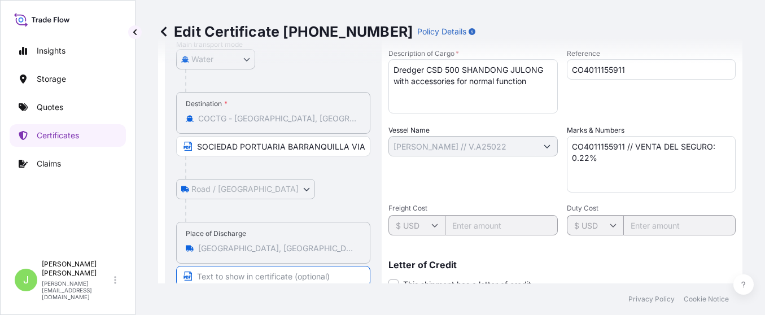
scroll to position [0, 0]
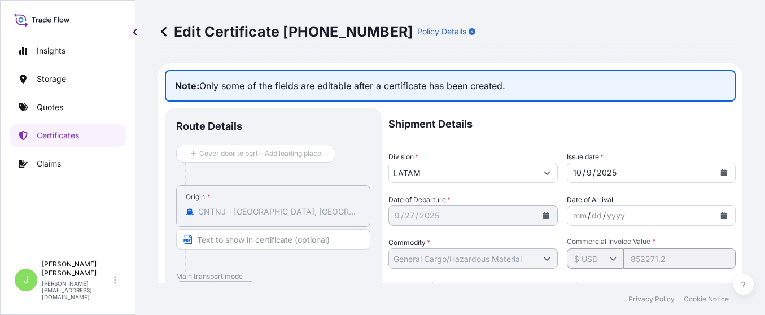
click at [163, 34] on icon at bounding box center [164, 32] width 6 height 10
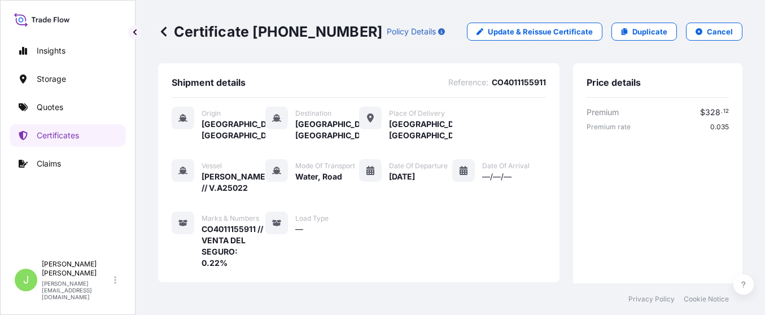
click at [705, 39] on button "Cancel" at bounding box center [714, 32] width 56 height 18
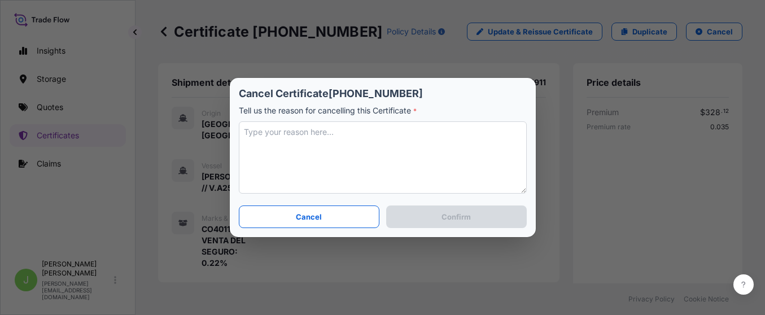
click at [296, 138] on textarea at bounding box center [383, 157] width 288 height 72
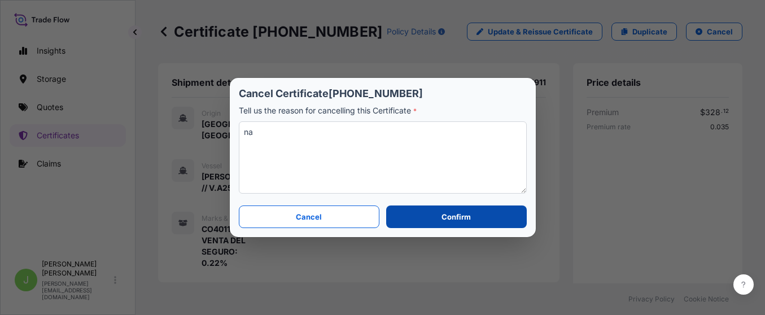
type textarea "na"
click at [397, 215] on button "Confirm" at bounding box center [456, 216] width 140 height 23
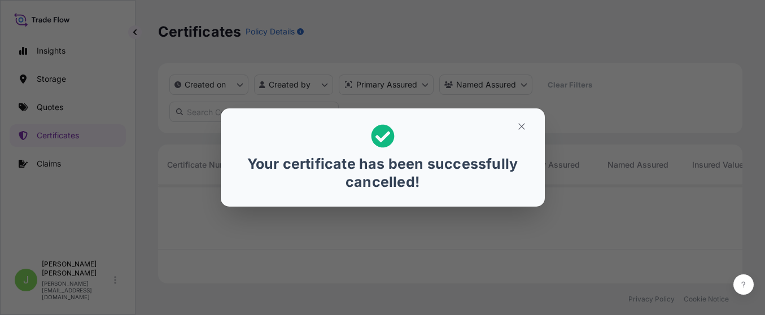
scroll to position [91, 571]
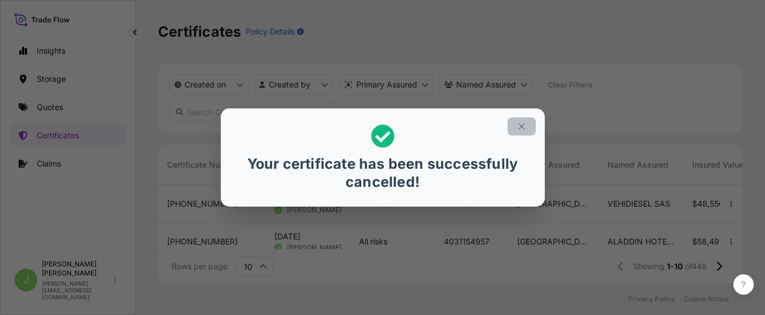
click at [522, 126] on icon "button" at bounding box center [522, 126] width 10 height 10
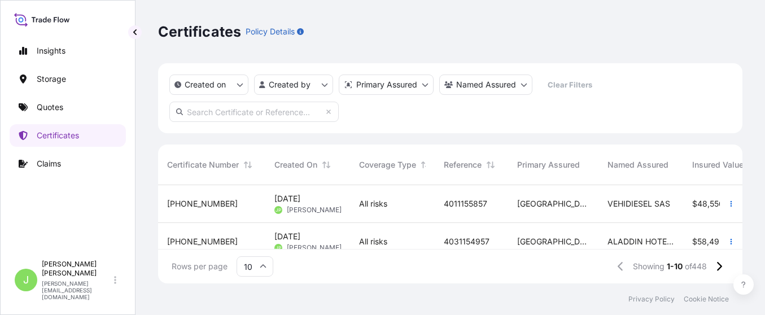
click at [74, 113] on link "Quotes" at bounding box center [68, 107] width 116 height 23
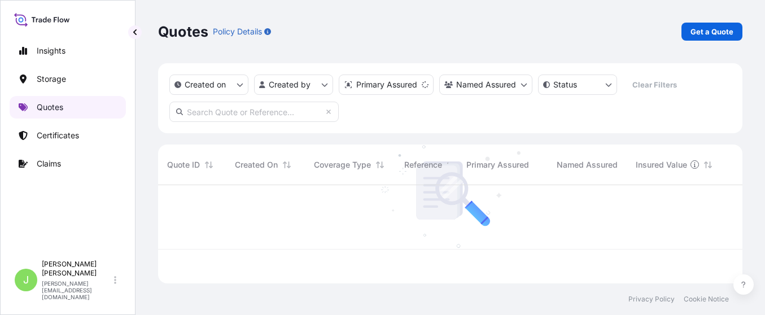
scroll to position [91, 571]
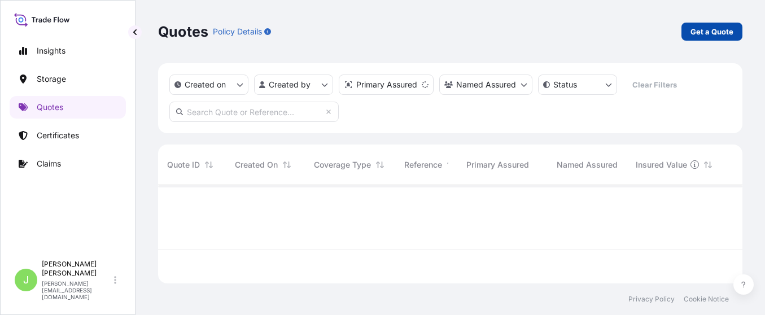
click at [708, 26] on p "Get a Quote" at bounding box center [711, 31] width 43 height 11
select select "Water"
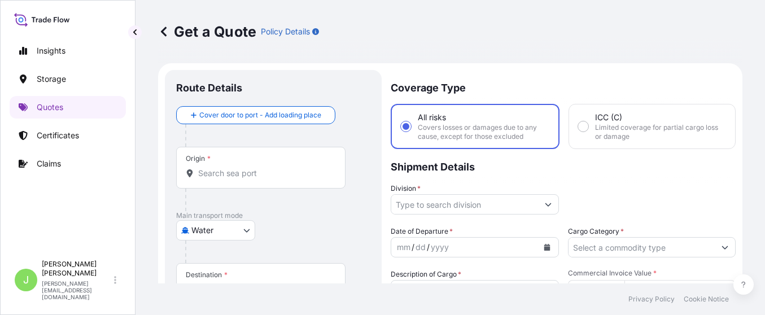
scroll to position [18, 0]
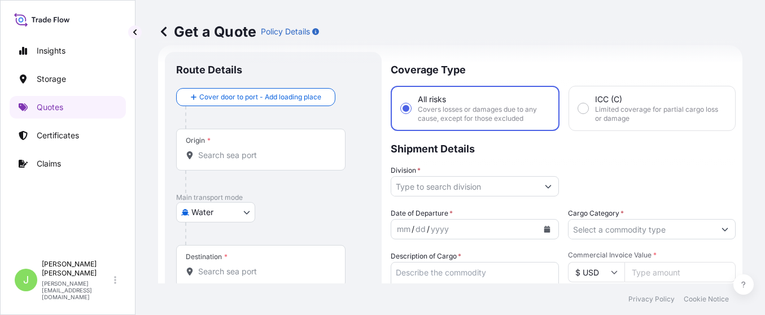
click at [222, 155] on input "Origin *" at bounding box center [264, 155] width 133 height 11
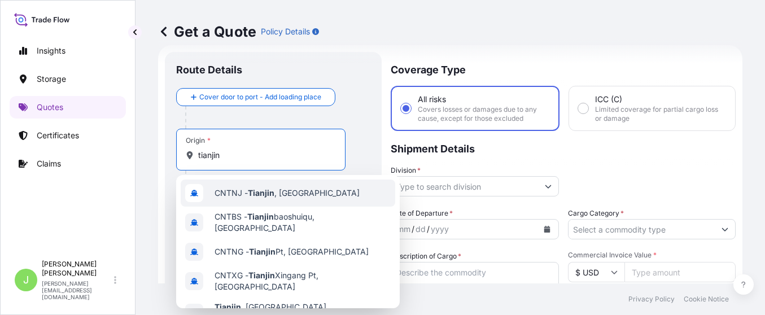
click at [334, 199] on div "CNTNJ - Tianjin , China" at bounding box center [288, 193] width 215 height 27
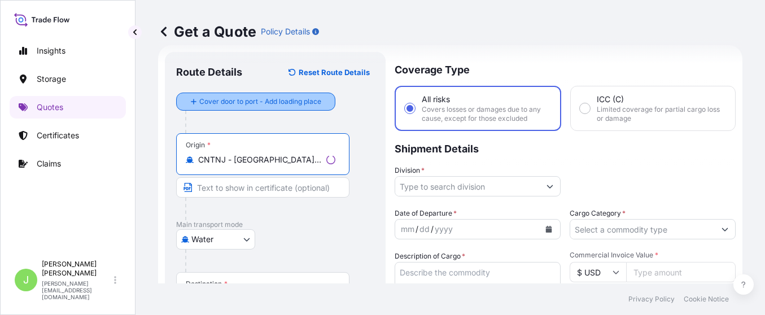
type input "CNTNJ - Tianjin, China"
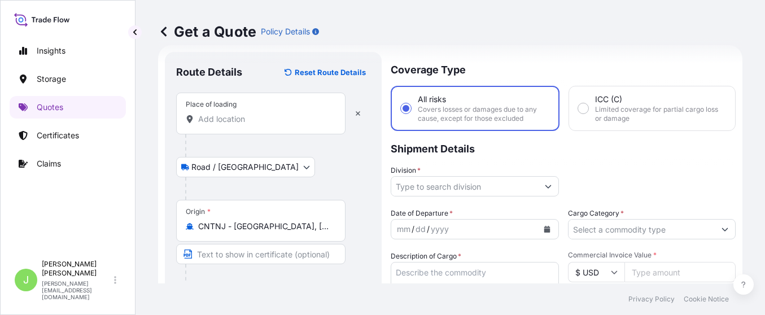
click at [281, 103] on div "Place of loading" at bounding box center [260, 114] width 169 height 42
click at [281, 113] on input "Place of loading" at bounding box center [264, 118] width 133 height 11
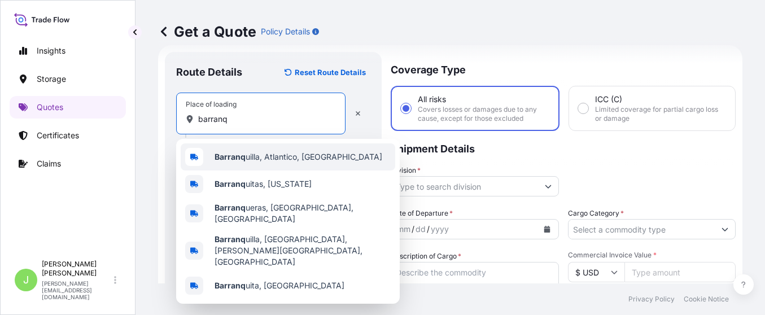
click at [279, 147] on div "Barranq uilla, Atlantico, Colombia" at bounding box center [288, 156] width 215 height 27
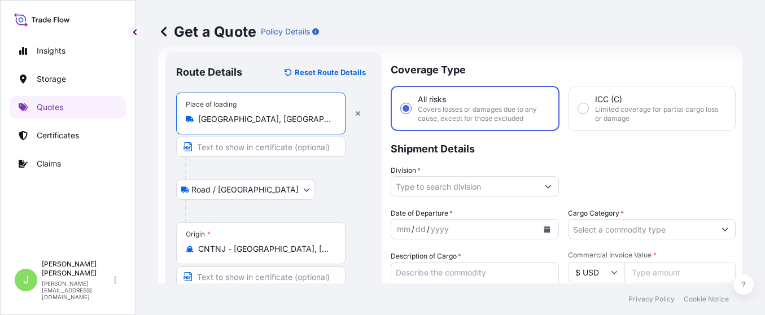
type input "Barranquilla, Atlantico, Colombia"
click at [317, 185] on div "Road / Inland Road / Inland" at bounding box center [273, 190] width 194 height 20
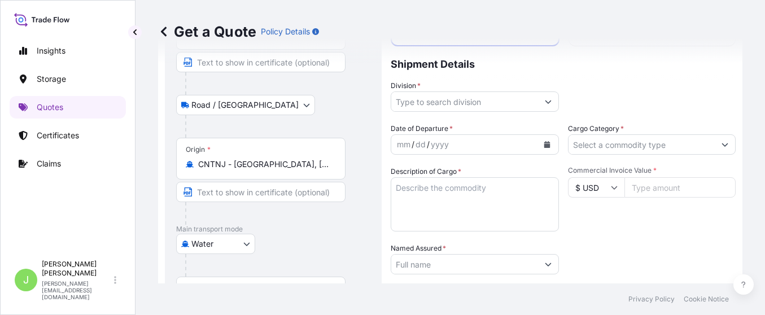
scroll to position [187, 0]
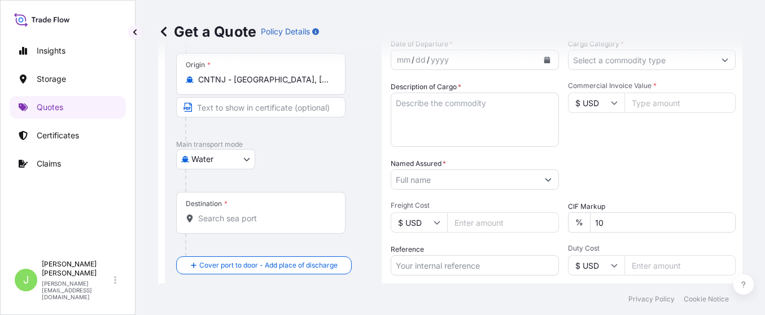
click at [230, 215] on input "Destination *" at bounding box center [264, 218] width 133 height 11
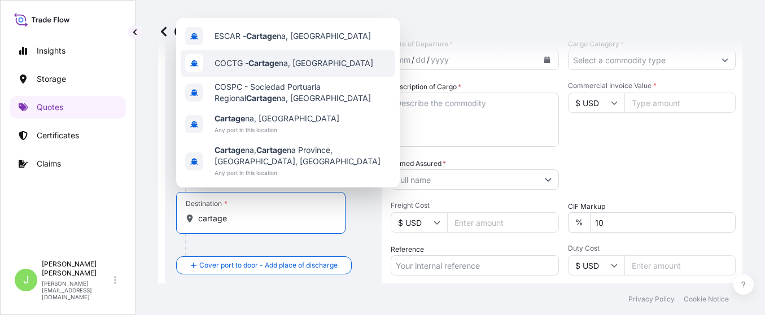
click at [294, 55] on div "COCTG - Cartage na, Colombia" at bounding box center [288, 63] width 215 height 27
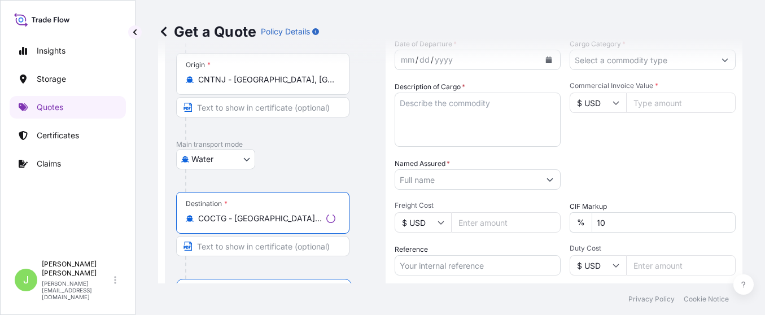
type input "COCTG - Cartagena, Colombia"
click at [262, 244] on input "Text to appear on certificate" at bounding box center [262, 246] width 173 height 20
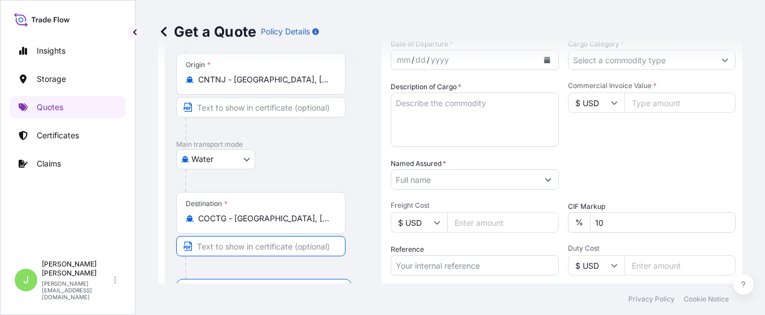
click at [227, 246] on input "Text to appear on certificate" at bounding box center [260, 246] width 169 height 20
paste input "SOCIEDAD PORTUARIA BARRANQUILLA VIA MARDIQUE S.A. NIT:900.214.109-8 LT DE TR RU…"
drag, startPoint x: 287, startPoint y: 250, endPoint x: 364, endPoint y: 250, distance: 76.2
click at [364, 250] on div "Destination * COCTG - Cartagena, Colombia SOCIEDAD PORTUARIA BARRANQUILLA VIA M…" at bounding box center [273, 235] width 194 height 87
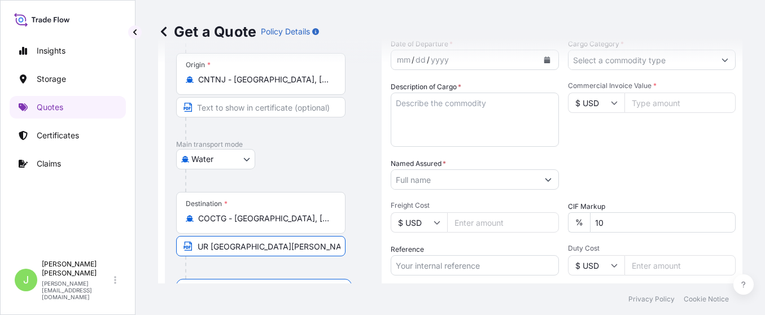
scroll to position [0, 345]
type input "SOCIEDAD PORTUARIA BARRANQUILLA VIA MARDIQUE S.A. NIT:900.214.109-8 LT DE TR RU…"
click at [362, 255] on div "Destination * COCTG - Cartagena, Colombia SOCIEDAD PORTUARIA BARRANQUILLA VIA M…" at bounding box center [273, 235] width 194 height 87
click at [423, 115] on textarea "Description of Cargo *" at bounding box center [475, 120] width 168 height 54
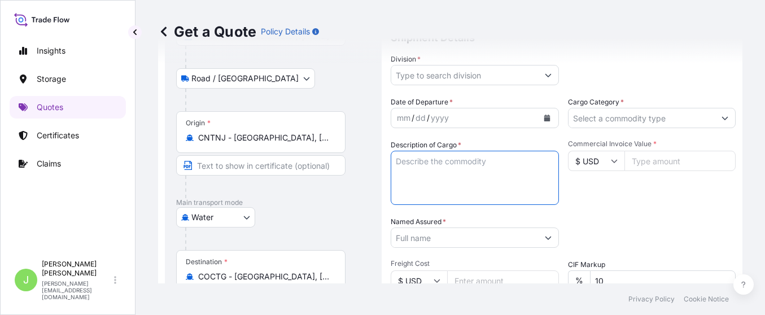
scroll to position [103, 0]
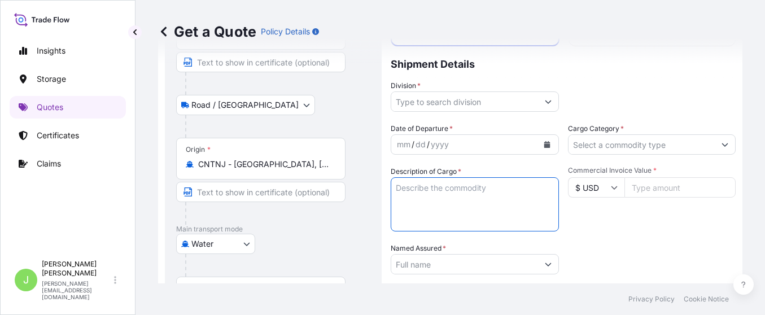
click at [513, 106] on input "Division *" at bounding box center [464, 101] width 147 height 20
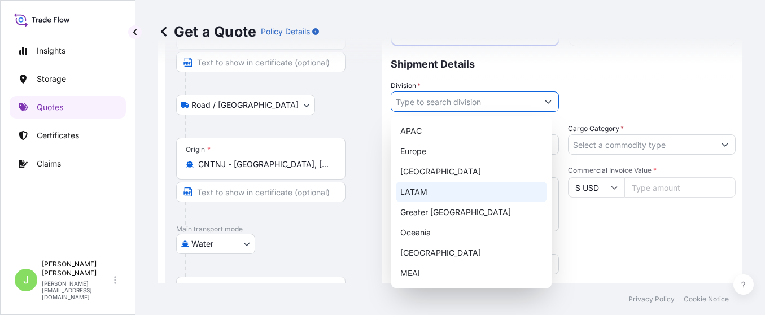
click at [442, 196] on div "LATAM" at bounding box center [471, 192] width 151 height 20
type input "LATAM"
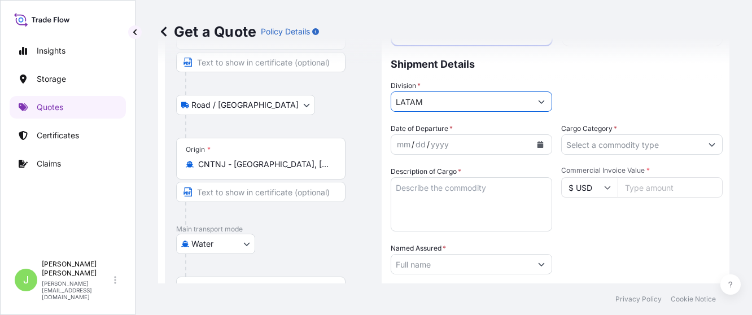
click at [627, 142] on div "Cargo Category *" at bounding box center [641, 139] width 161 height 32
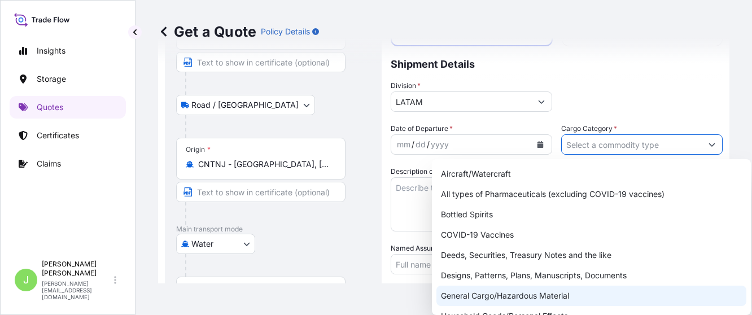
click at [479, 299] on div "General Cargo/Hazardous Material" at bounding box center [591, 296] width 310 height 20
type input "General Cargo/Hazardous Material"
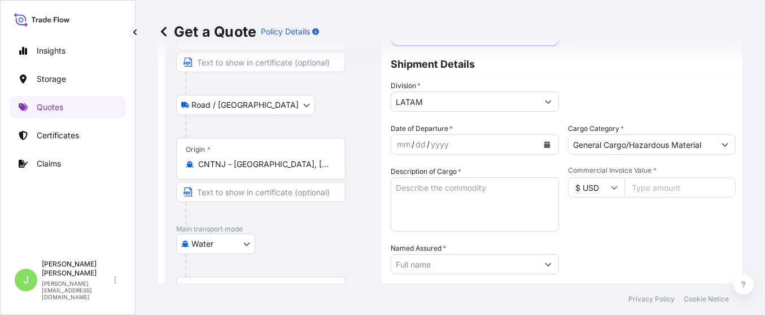
click at [456, 196] on textarea "Description of Cargo *" at bounding box center [475, 204] width 168 height 54
paste textarea "Dredger CSD 500 SHANDONG JULONG with accessories for normal function"
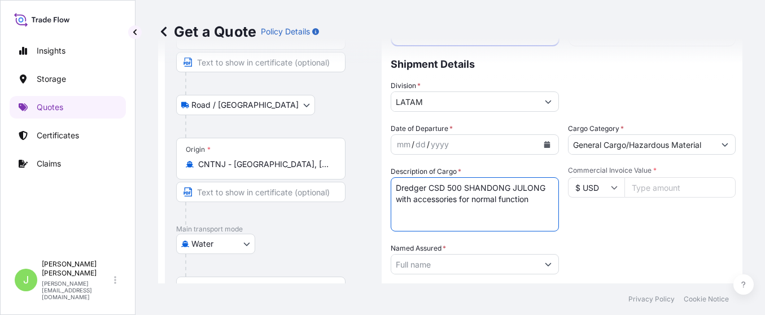
type textarea "Dredger CSD 500 SHANDONG JULONG with accessories for normal function"
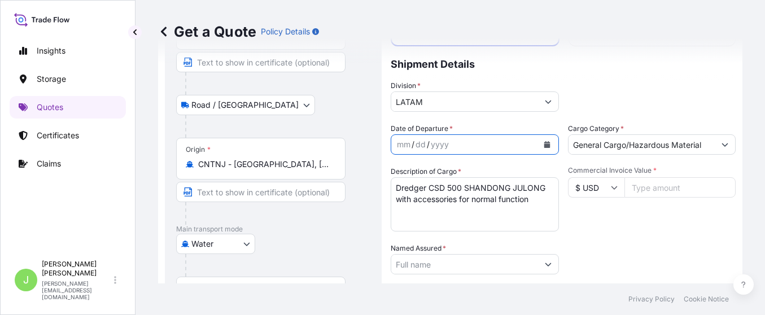
click at [545, 144] on button "Calendar" at bounding box center [547, 144] width 18 height 18
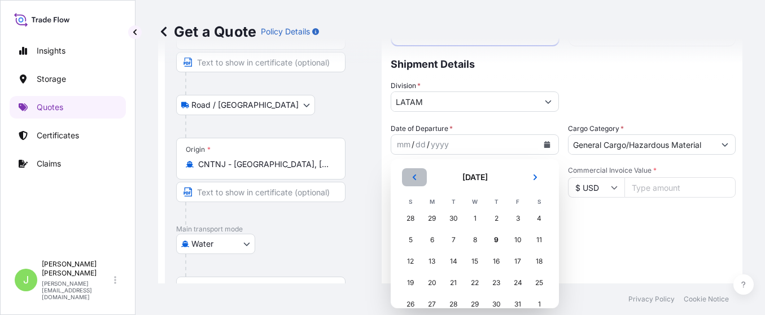
click at [412, 179] on icon "Previous" at bounding box center [414, 177] width 7 height 7
click at [535, 282] on div "27" at bounding box center [539, 283] width 20 height 20
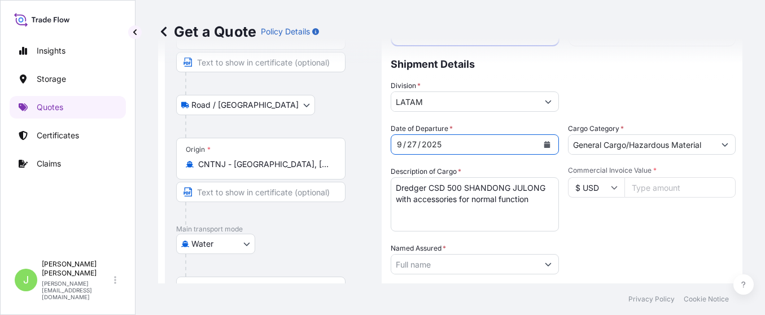
click at [645, 190] on input "Commercial Invoice Value *" at bounding box center [680, 187] width 112 height 20
type input "852271"
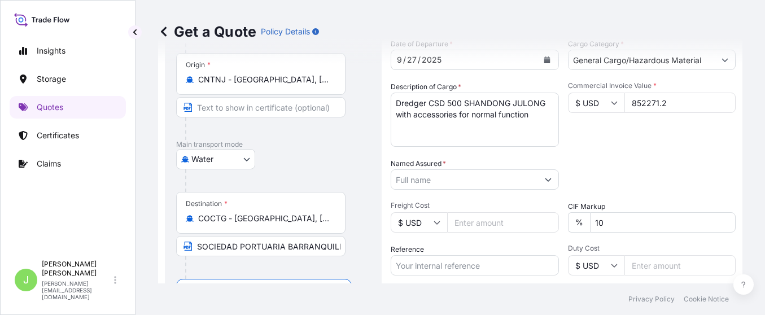
type input "852271.2"
click at [471, 182] on input "Named Assured *" at bounding box center [464, 179] width 147 height 20
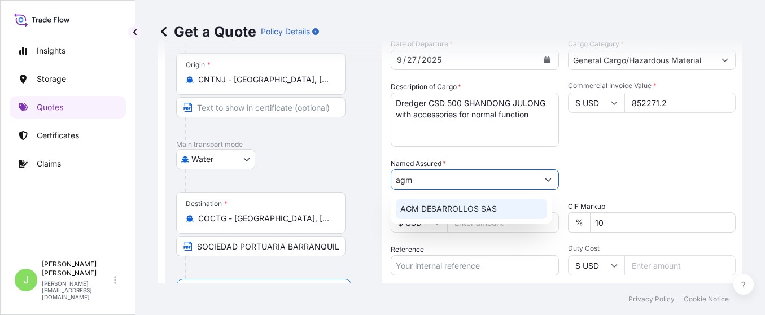
click at [452, 213] on span "AGM DESARROLLOS SAS" at bounding box center [448, 208] width 97 height 11
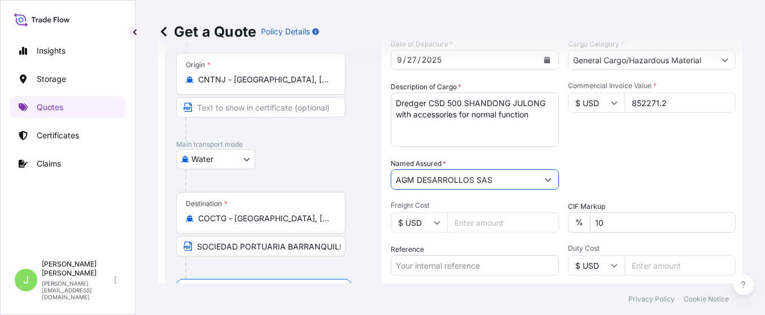
type input "AGM DESARROLLOS SAS"
click at [644, 207] on div "CIF Markup % 10" at bounding box center [652, 217] width 168 height 32
click at [500, 257] on input "Reference" at bounding box center [475, 265] width 168 height 20
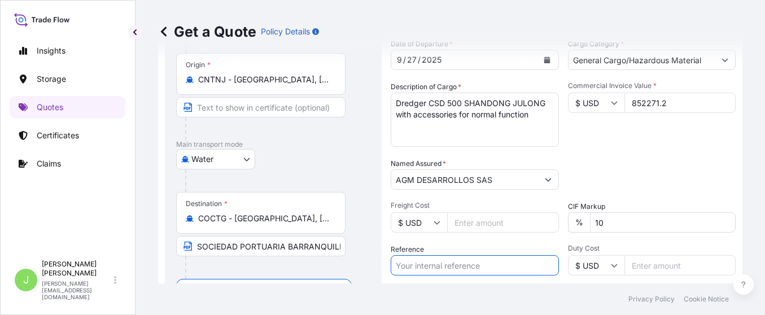
paste input "CO4011155911"
type input "CO4011155911"
click at [690, 158] on div "Packing Category Type to search a container mode Please select a primary mode o…" at bounding box center [652, 174] width 168 height 32
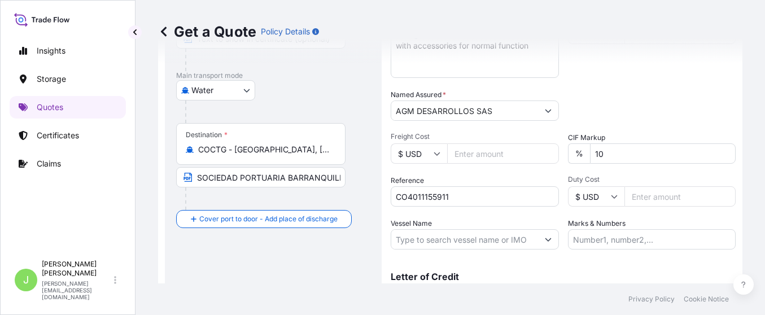
scroll to position [272, 0]
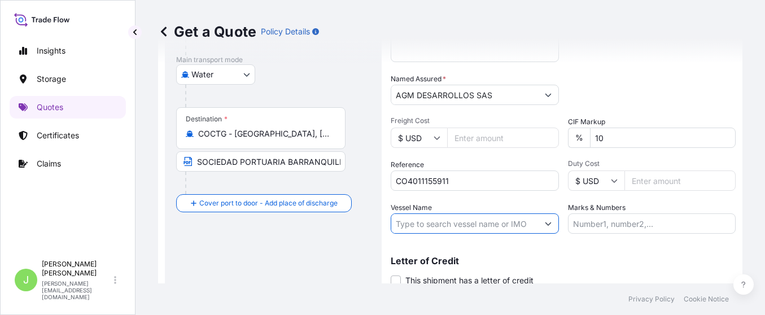
click at [484, 226] on input "Vessel Name" at bounding box center [464, 223] width 147 height 20
paste input "IOANNIS THEO V.A25022"
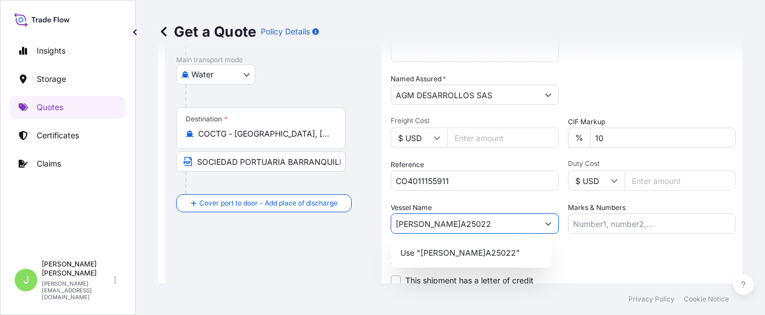
drag, startPoint x: 455, startPoint y: 220, endPoint x: 618, endPoint y: 227, distance: 163.3
click at [455, 221] on input "IOANNIS THEO V.A25022" at bounding box center [464, 223] width 147 height 20
type input "IOANNIS THEO // V.A25022"
click at [634, 222] on input "Marks & Numbers" at bounding box center [652, 223] width 168 height 20
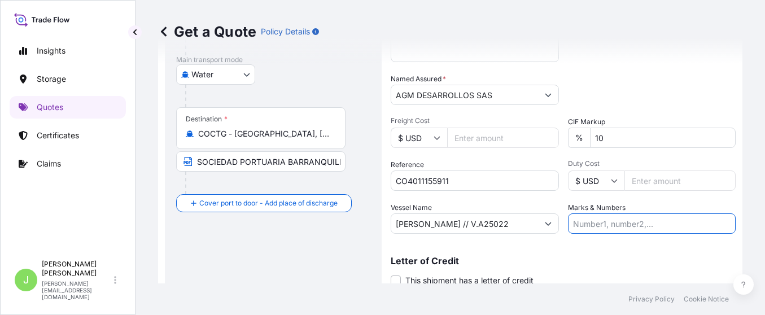
paste input "CO4011155911"
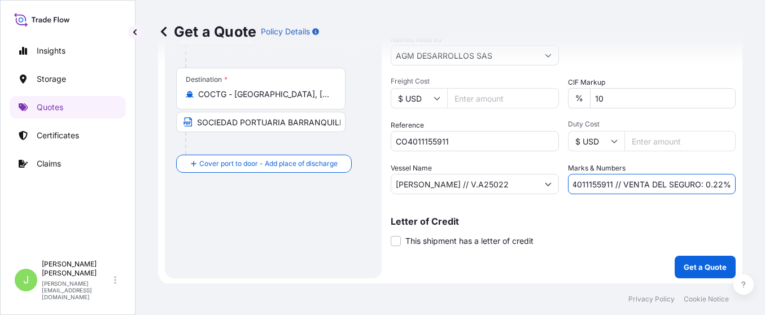
scroll to position [313, 0]
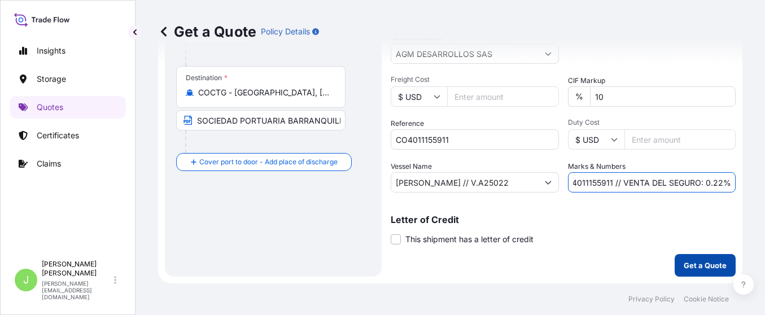
type input "CO4011155911 // VENTA DEL SEGURO: 0.22%"
click at [713, 266] on p "Get a Quote" at bounding box center [705, 265] width 43 height 11
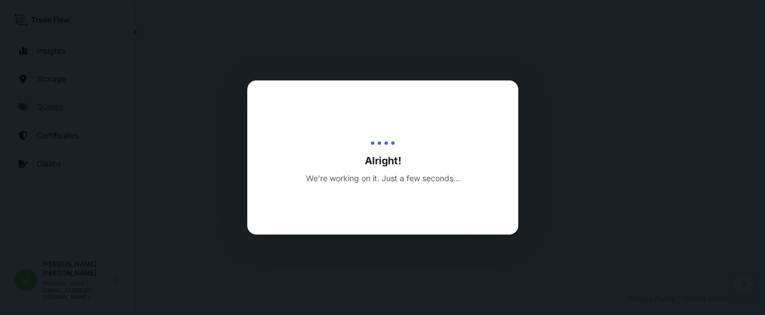
select select "Road / Inland"
select select "Water"
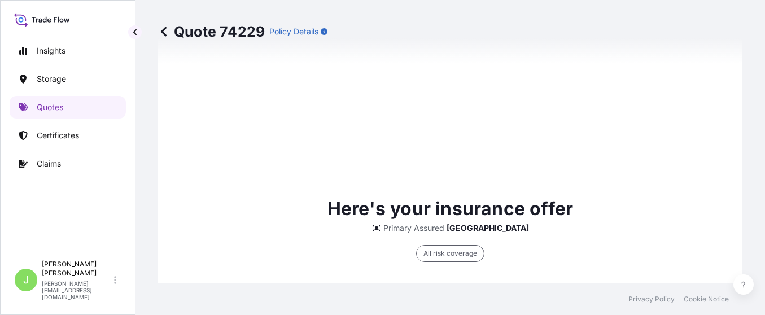
scroll to position [297, 0]
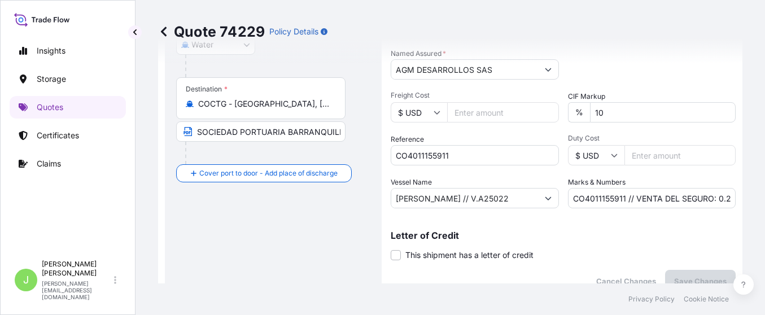
click at [299, 133] on input "SOCIEDAD PORTUARIA BARRANQUILLA VIA MARDIQUE S.A. NIT:900.214.109-8 LT DE TR RU…" at bounding box center [260, 131] width 169 height 20
click at [191, 218] on div "Route Details Place of loading Barranquilla, Atlantico, Colombia Road / Inland …" at bounding box center [273, 32] width 194 height 497
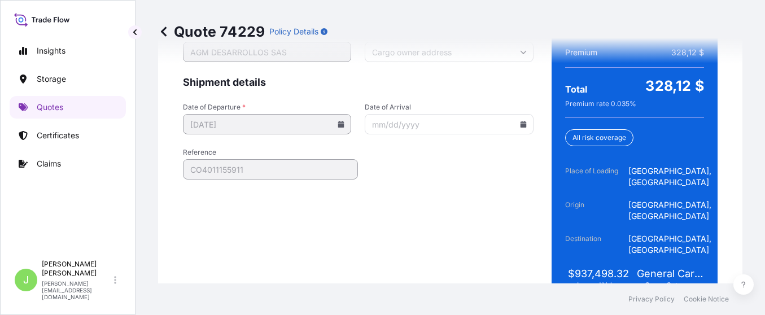
scroll to position [1922, 0]
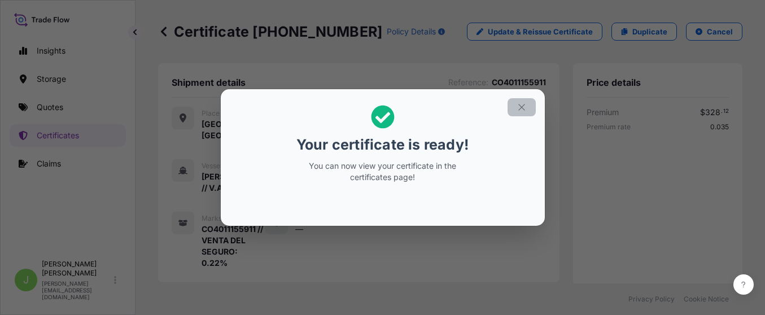
click at [522, 106] on icon "button" at bounding box center [522, 107] width 10 height 10
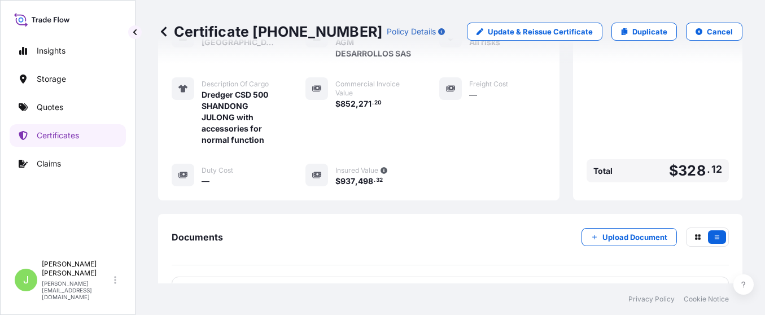
scroll to position [428, 0]
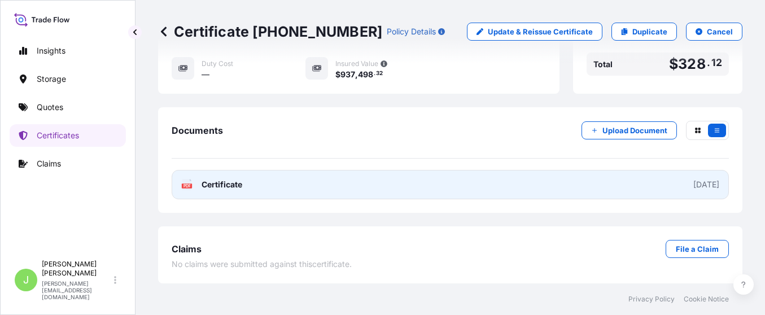
click at [312, 186] on link "PDF Certificate 2025-10-09" at bounding box center [450, 184] width 557 height 29
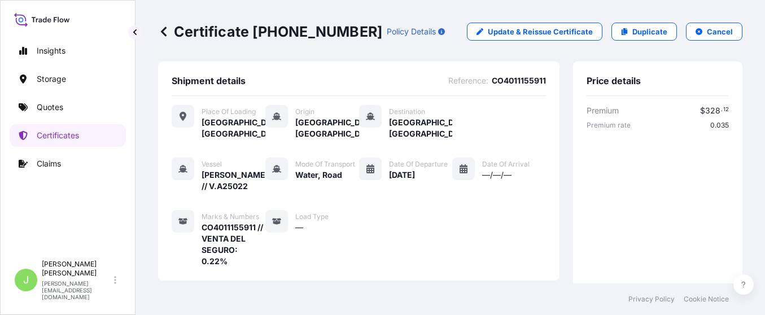
scroll to position [0, 0]
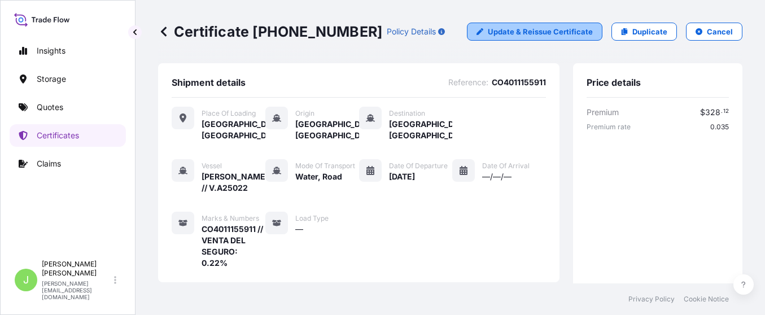
click at [505, 27] on p "Update & Reissue Certificate" at bounding box center [540, 31] width 105 height 11
select select "Road / Inland"
select select "Water"
select select "31619"
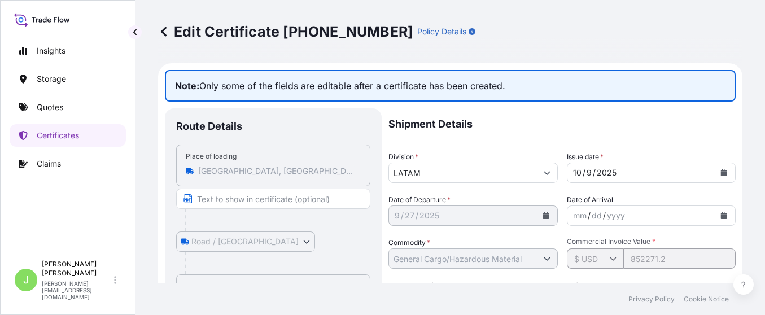
click at [164, 28] on icon at bounding box center [163, 31] width 11 height 11
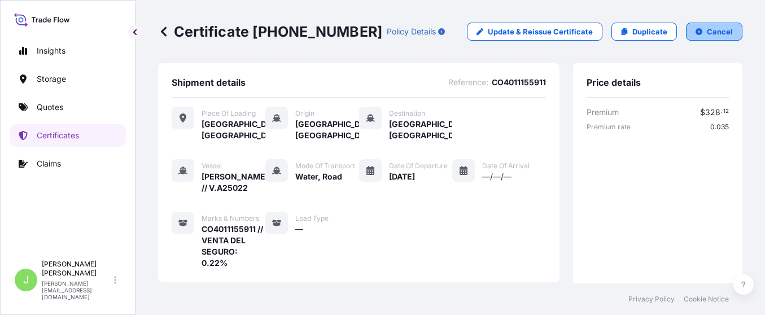
click at [727, 31] on button "Cancel" at bounding box center [714, 32] width 56 height 18
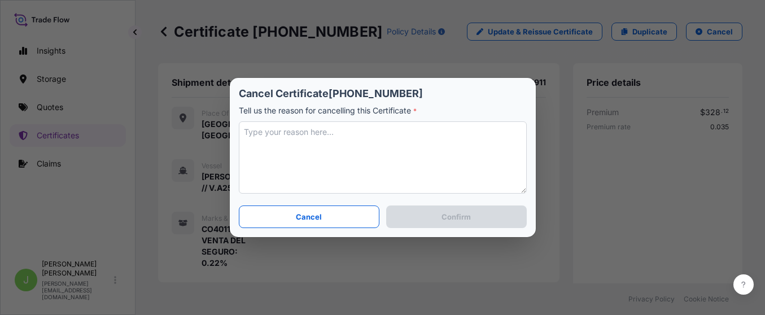
click at [369, 129] on textarea at bounding box center [383, 157] width 288 height 72
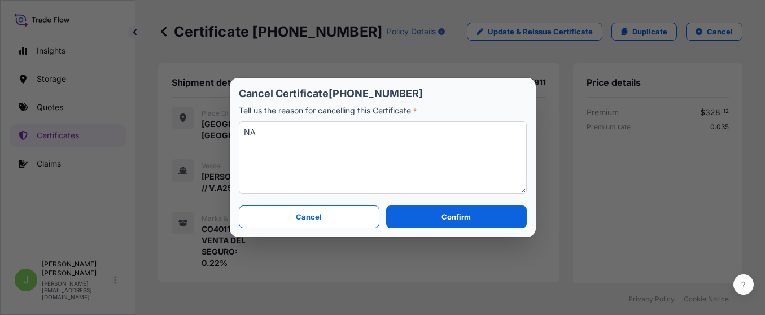
type textarea "NA"
click at [461, 217] on p "Confirm" at bounding box center [455, 216] width 29 height 11
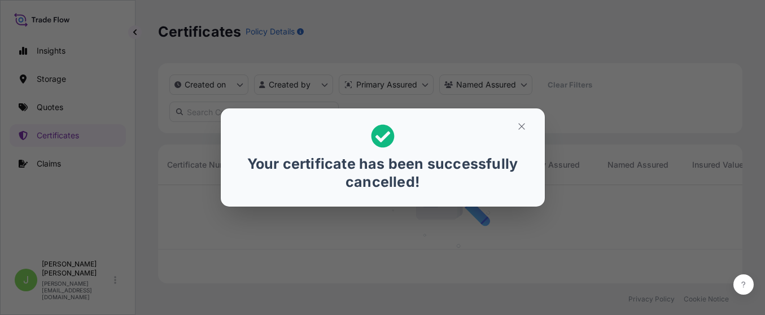
scroll to position [91, 571]
click at [520, 128] on icon "button" at bounding box center [521, 126] width 6 height 6
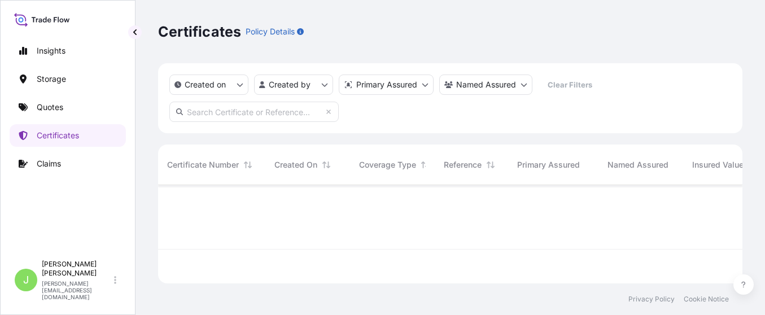
click at [46, 110] on p "Quotes" at bounding box center [50, 107] width 27 height 11
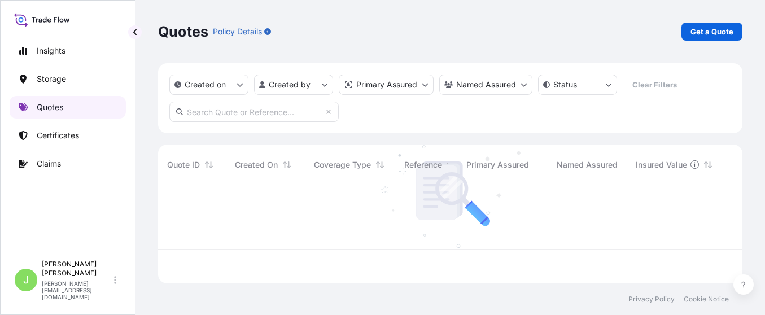
scroll to position [91, 571]
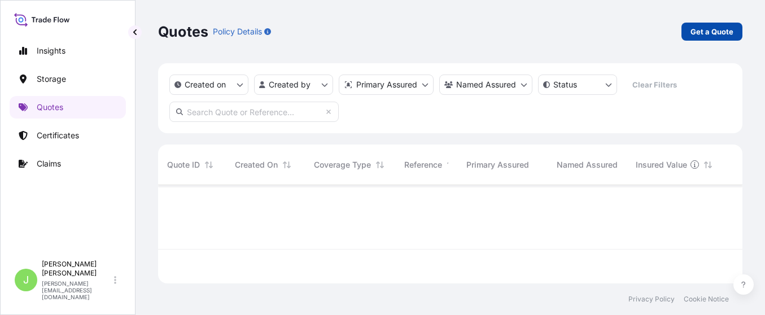
click at [721, 31] on p "Get a Quote" at bounding box center [711, 31] width 43 height 11
select select "Water"
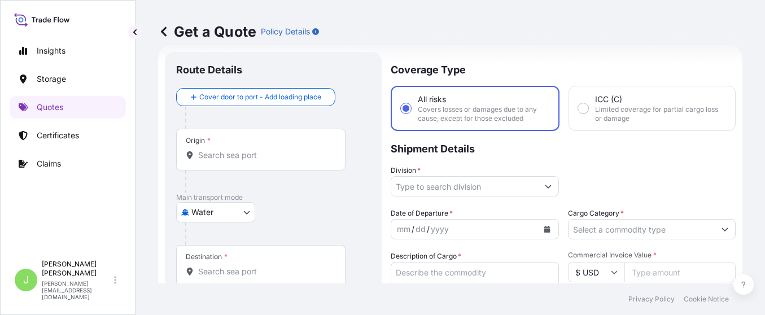
click at [236, 142] on div "Origin *" at bounding box center [260, 150] width 169 height 42
click at [236, 150] on input "Origin *" at bounding box center [264, 155] width 133 height 11
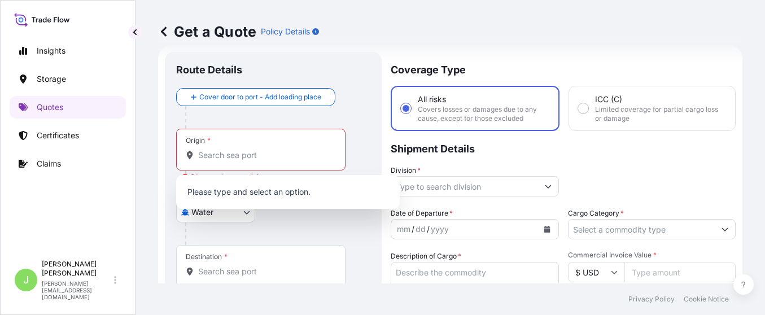
click at [350, 69] on div "Route Details" at bounding box center [273, 75] width 194 height 25
